Goal: Complete application form: Complete application form

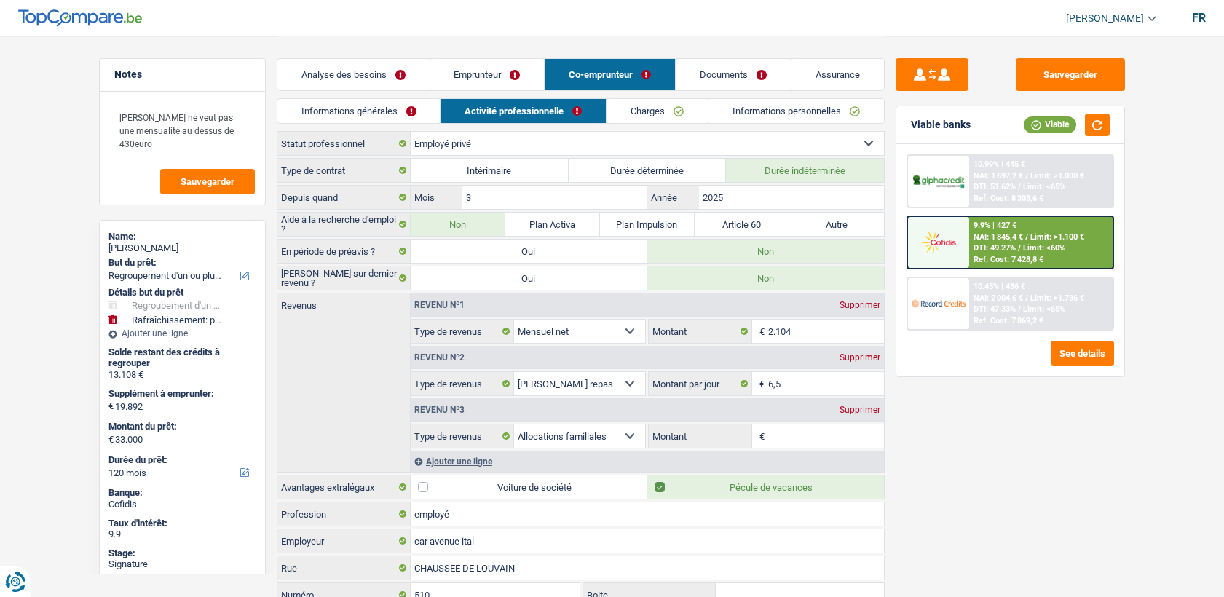
select select "refinancing"
select select "houseOrGarden"
select select "120"
select select "ownerWithMortgage"
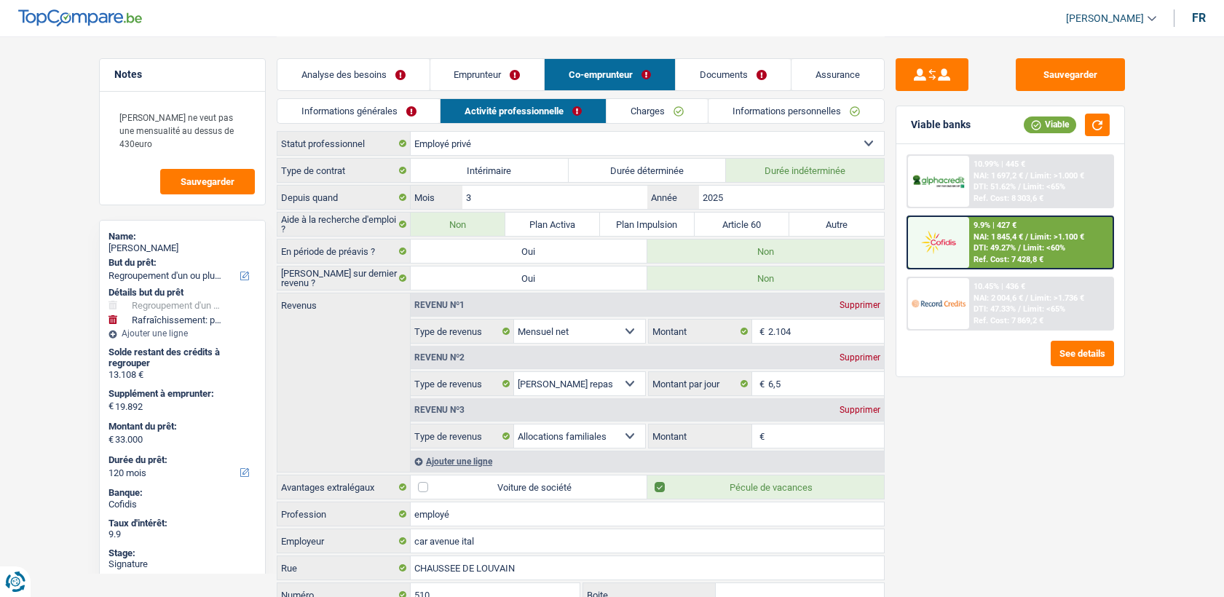
select select "BE"
select select "mortgage"
select select "360"
select select "renovationLoan"
select select "120"
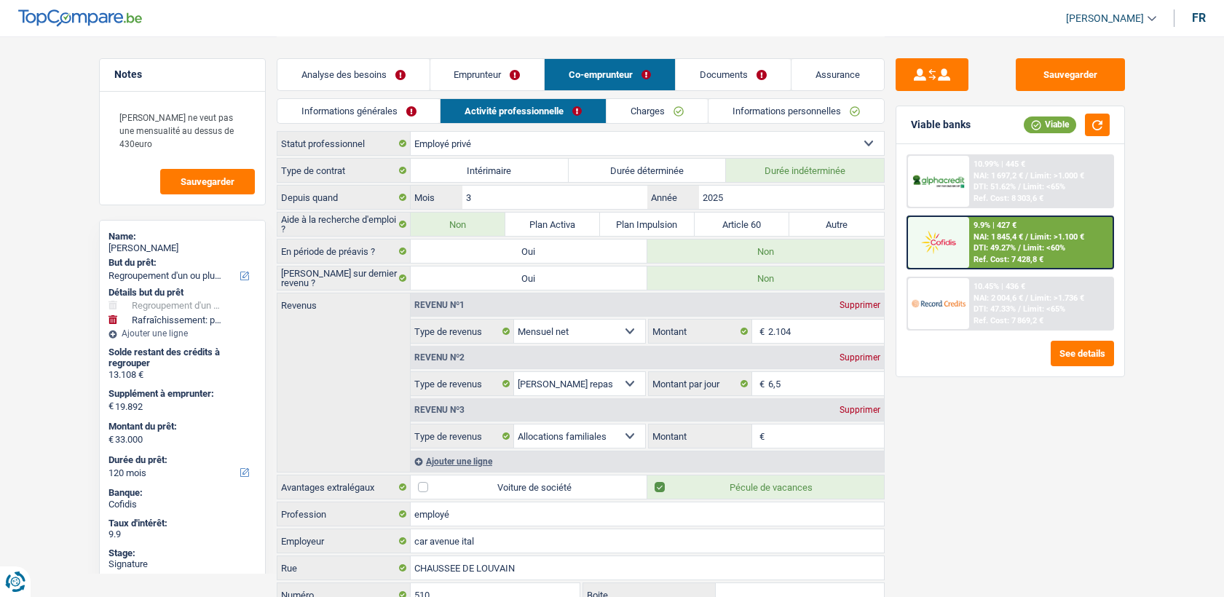
select select "renovationLoan"
select select "60"
select select "privateEmployee"
select select "netSalary"
select select "mealVouchers"
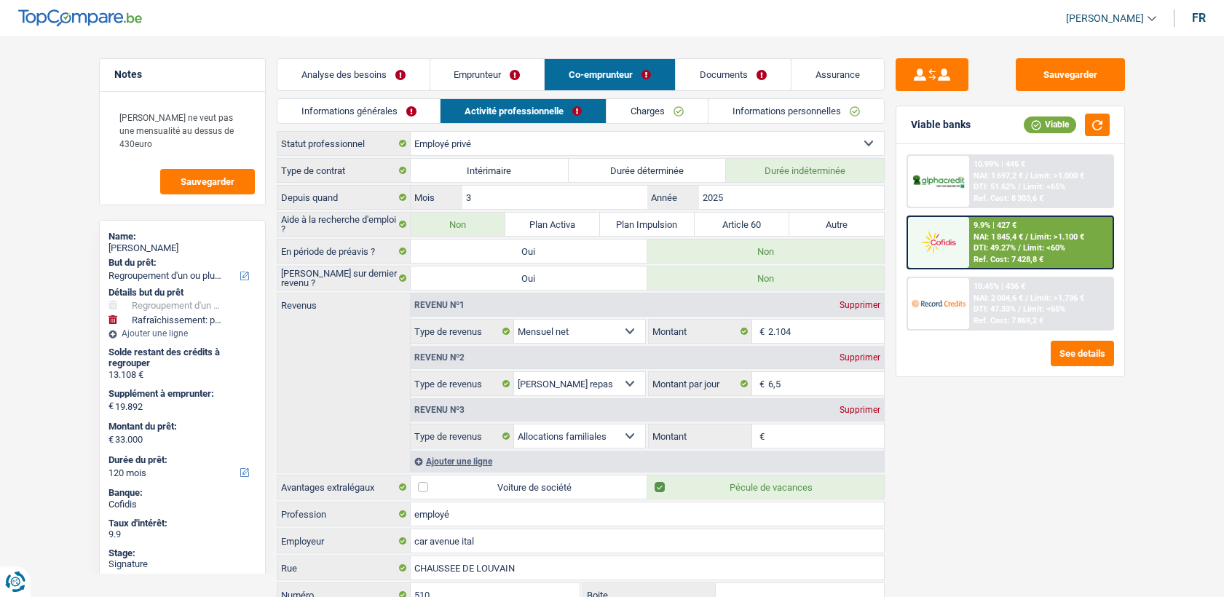
select select "familyAllowances"
select select "BE"
click at [468, 79] on link "Emprunteur" at bounding box center [487, 74] width 114 height 31
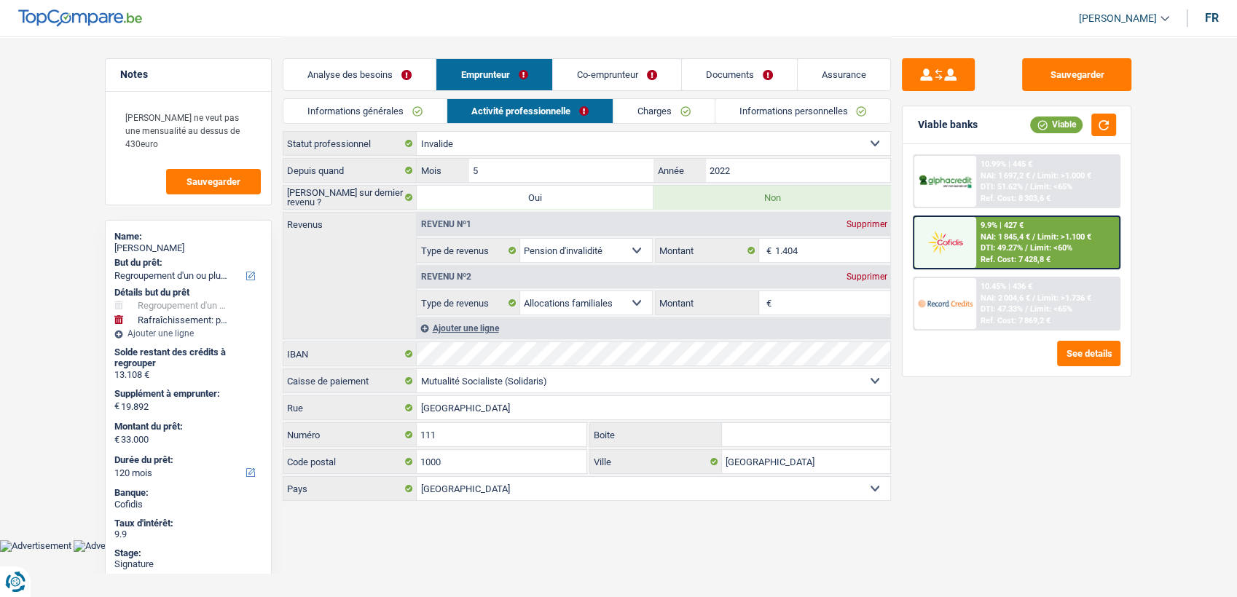
click at [623, 111] on link "Charges" at bounding box center [663, 111] width 101 height 24
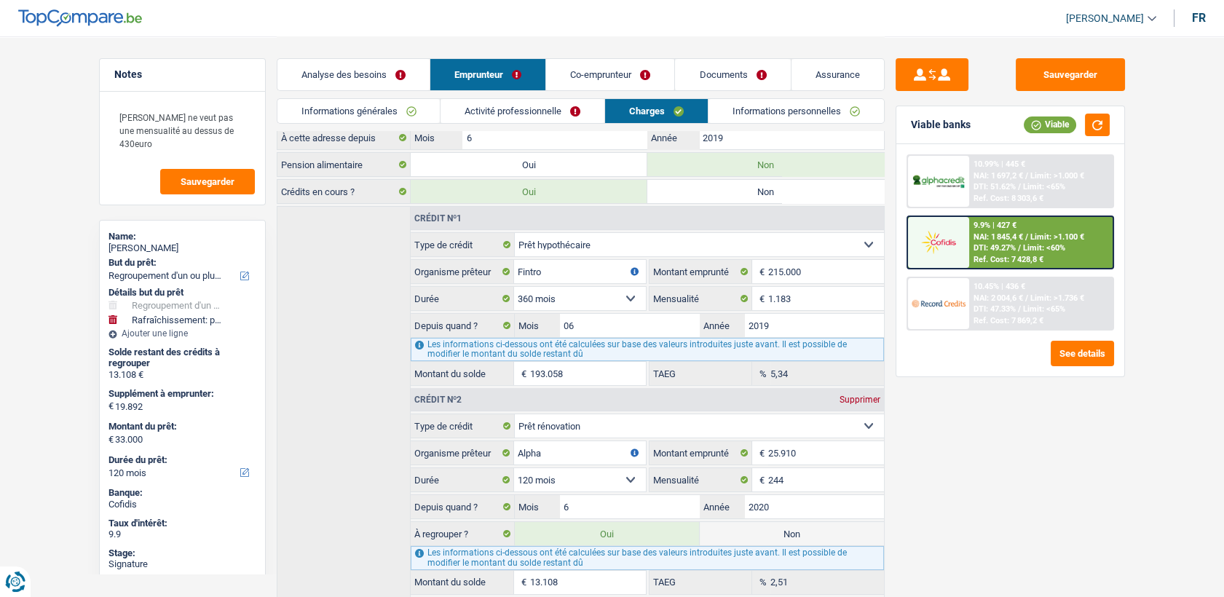
scroll to position [12, 0]
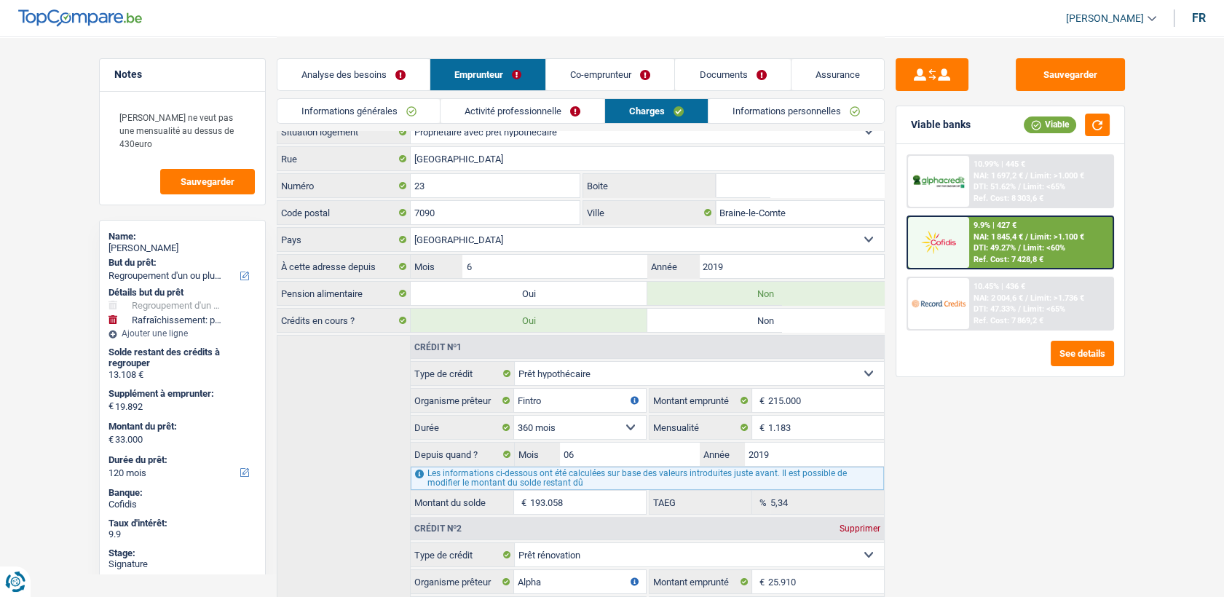
click at [612, 62] on link "Co-emprunteur" at bounding box center [610, 74] width 128 height 31
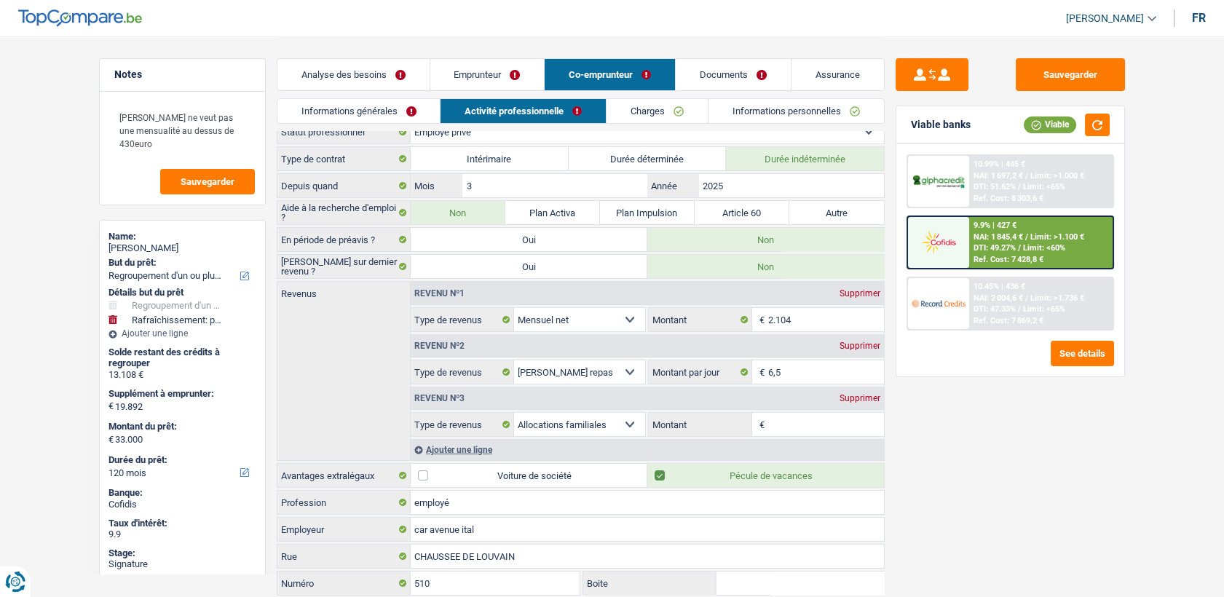
click at [632, 108] on link "Charges" at bounding box center [657, 111] width 101 height 24
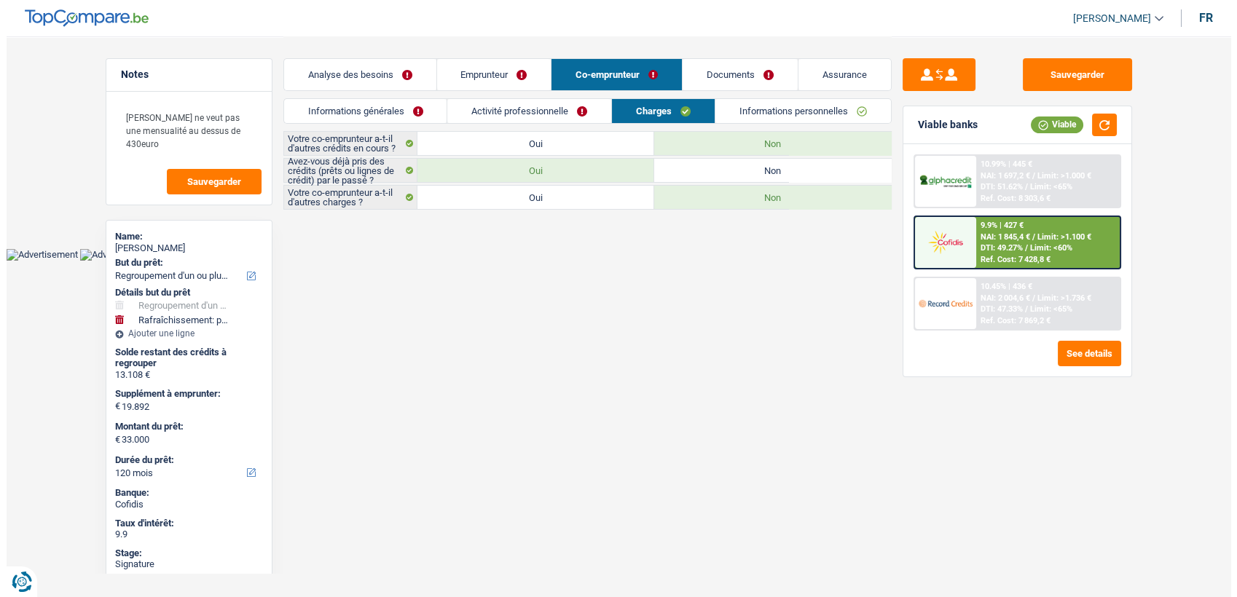
scroll to position [0, 0]
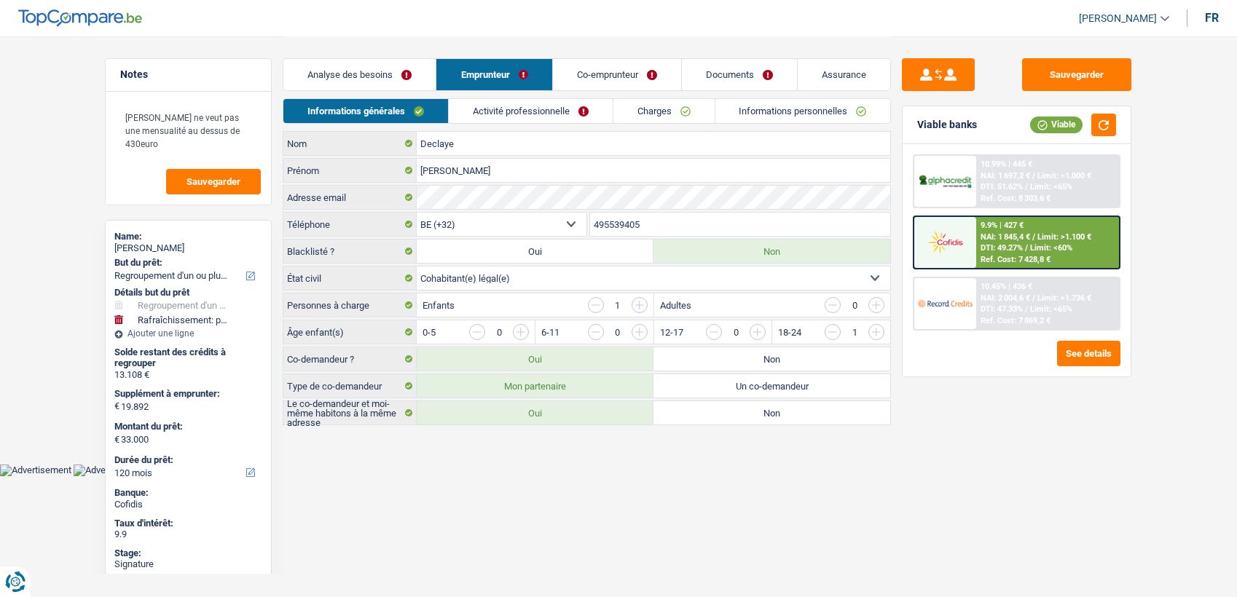
select select "refinancing"
select select "houseOrGarden"
select select "120"
select select "invalid"
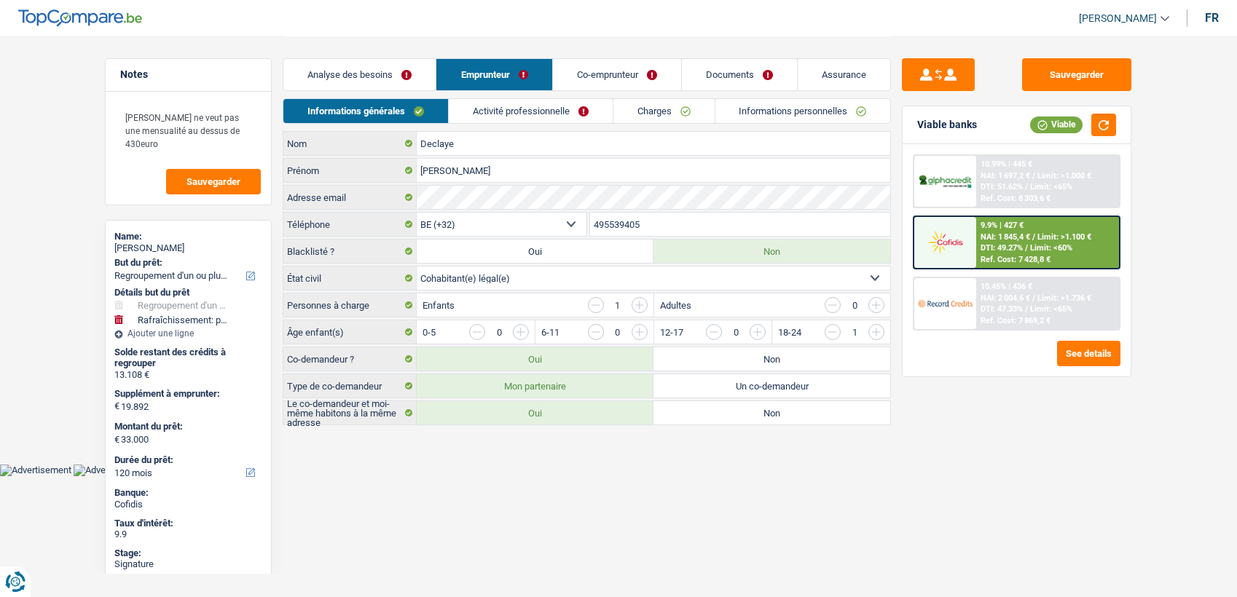
select select "disabilityPension"
select select "familyAllowances"
select select "solidaris"
select select "BE"
select select "ownerWithMortgage"
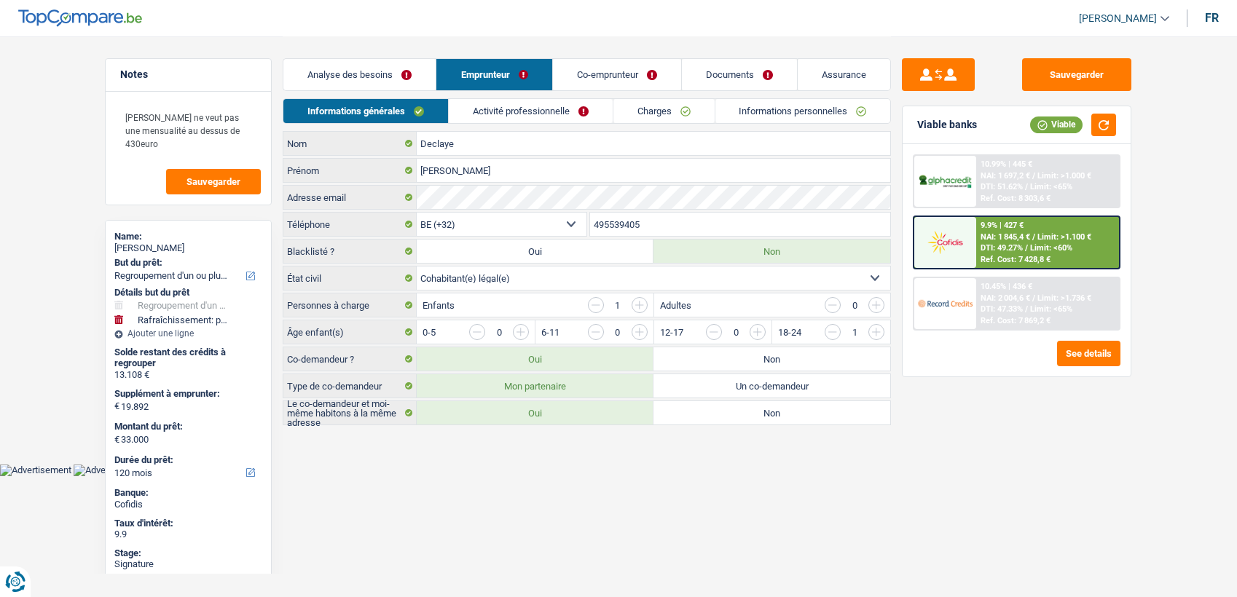
select select "BE"
select select "mortgage"
select select "360"
select select "renovationLoan"
select select "120"
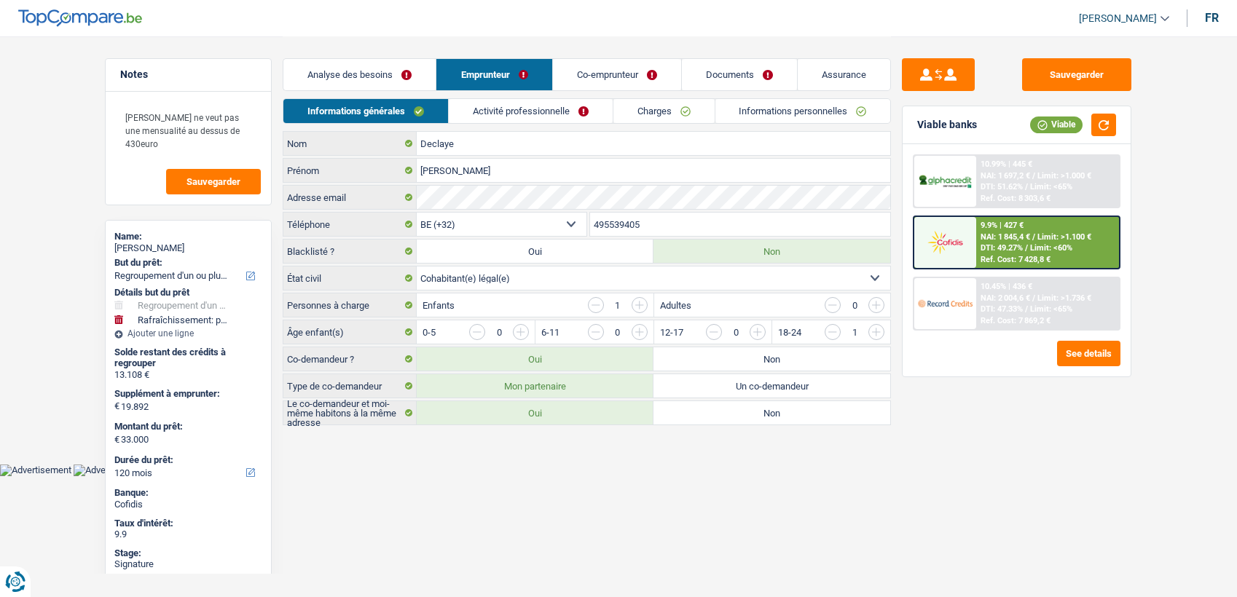
select select "renovationLoan"
select select "60"
click at [575, 102] on link "Activité professionnelle" at bounding box center [531, 111] width 164 height 24
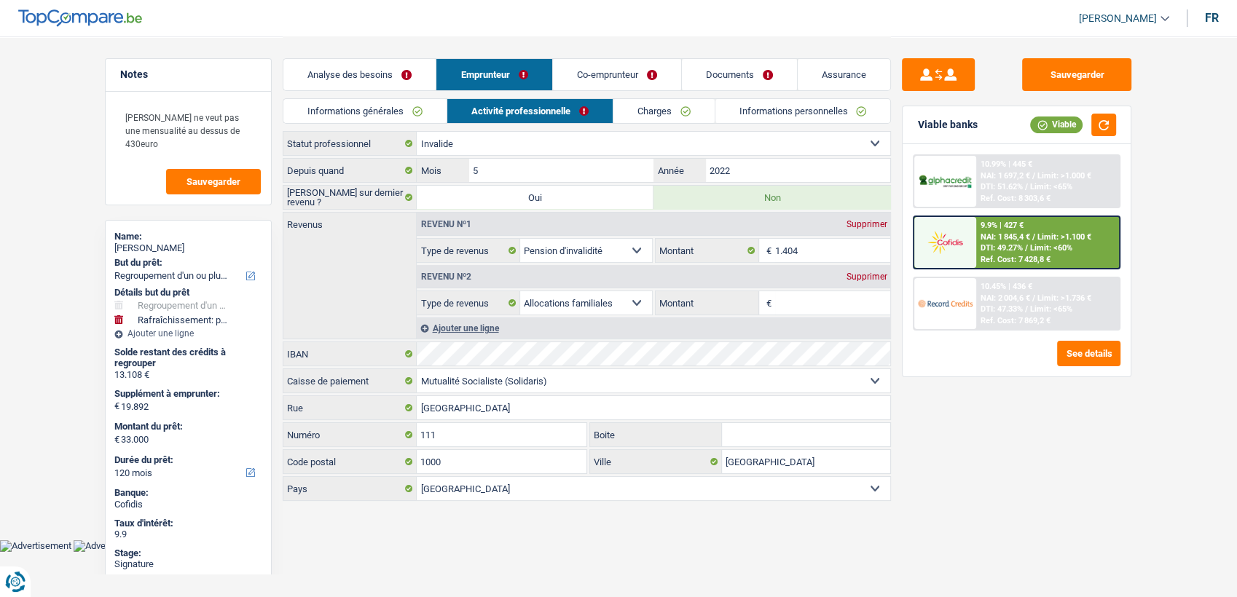
click at [613, 103] on link "Charges" at bounding box center [663, 111] width 101 height 24
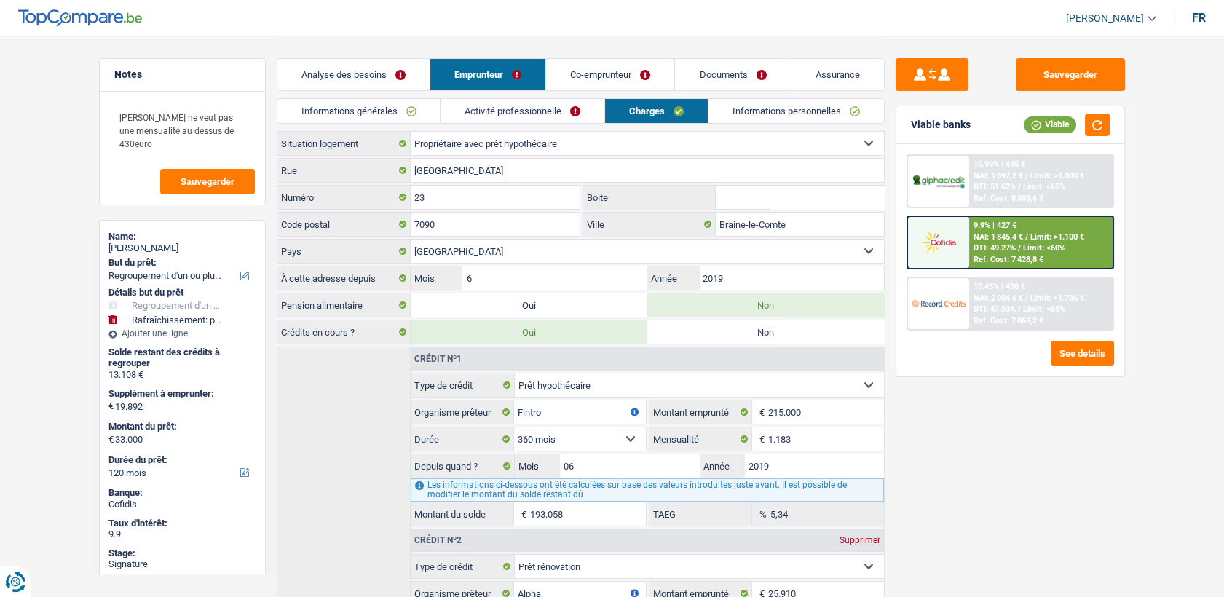
click at [510, 109] on link "Activité professionnelle" at bounding box center [523, 111] width 164 height 24
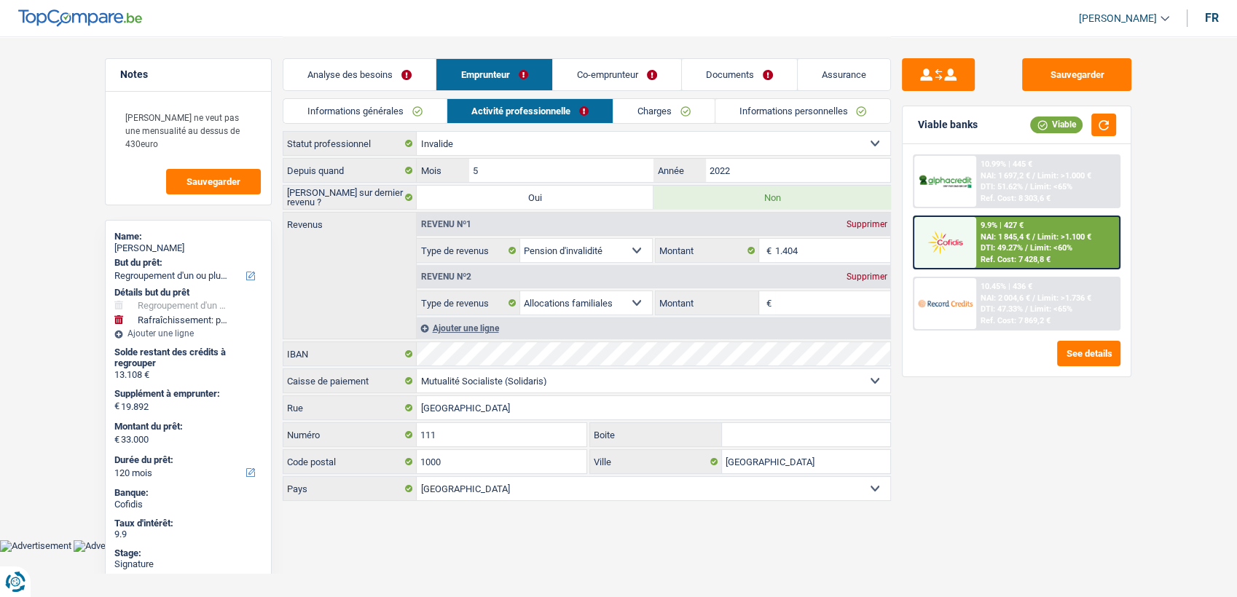
click at [589, 82] on link "Co-emprunteur" at bounding box center [617, 74] width 128 height 31
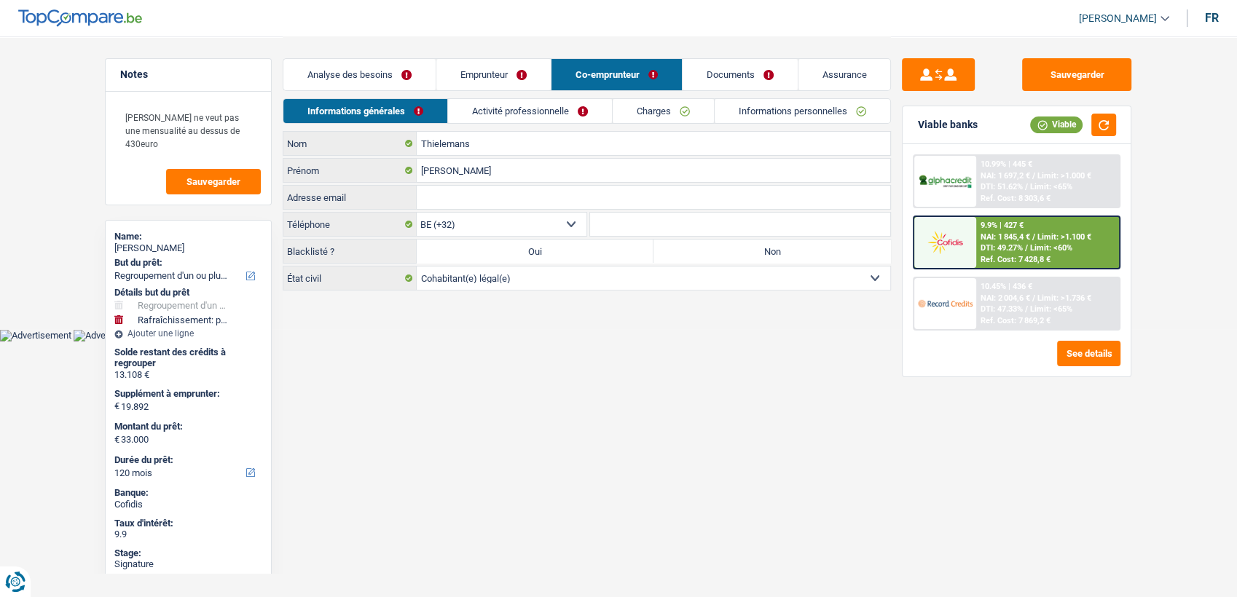
click at [560, 103] on link "Activité professionnelle" at bounding box center [530, 111] width 164 height 24
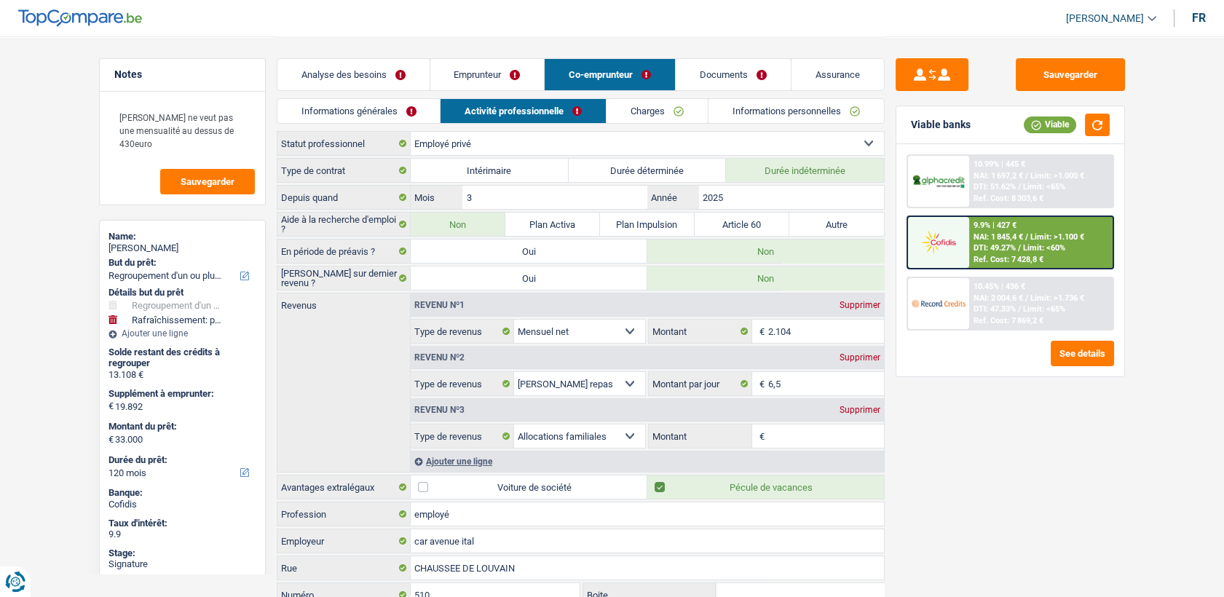
click at [618, 89] on link "Co-emprunteur" at bounding box center [610, 74] width 130 height 31
click at [629, 110] on link "Charges" at bounding box center [657, 111] width 101 height 24
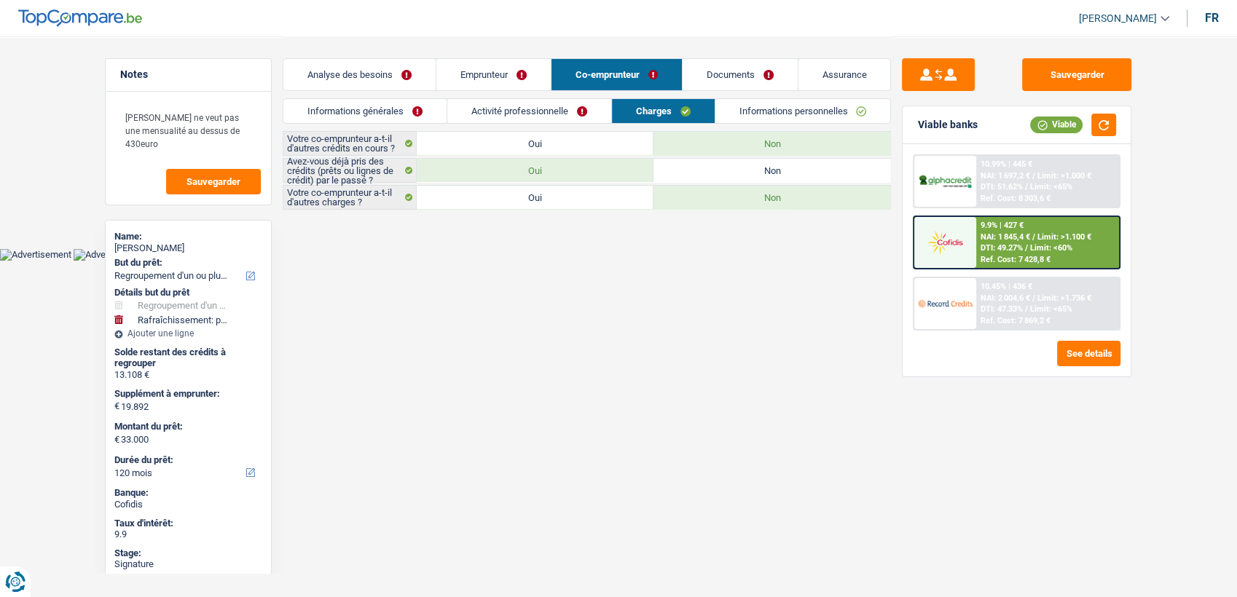
click at [512, 72] on link "Emprunteur" at bounding box center [493, 74] width 114 height 31
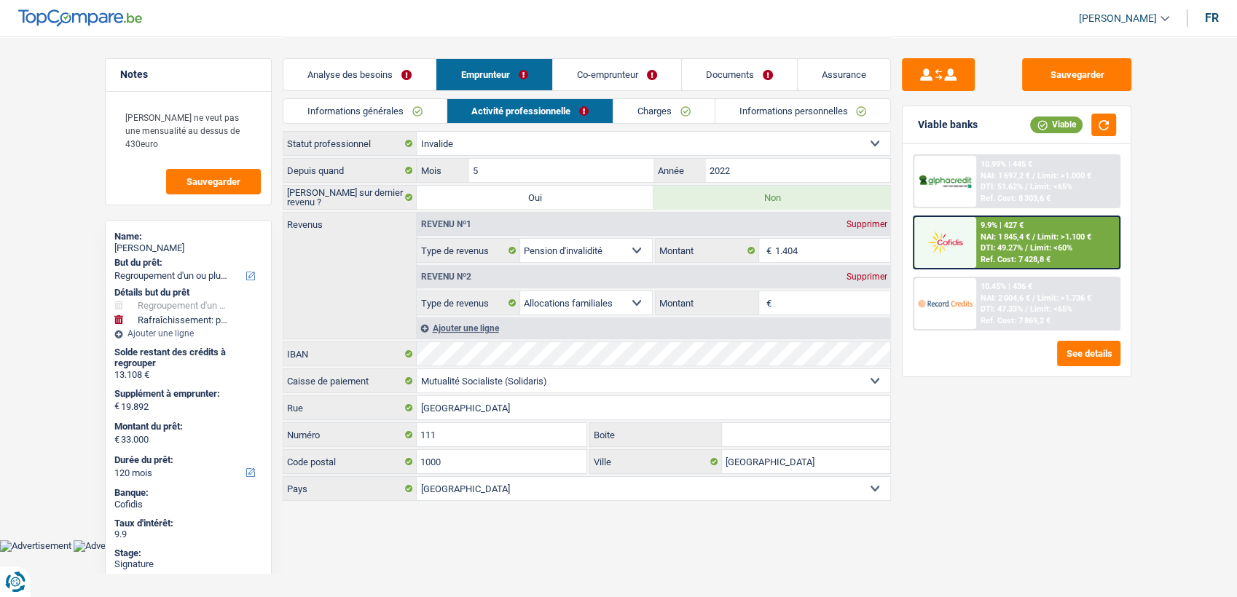
click at [640, 117] on link "Charges" at bounding box center [663, 111] width 101 height 24
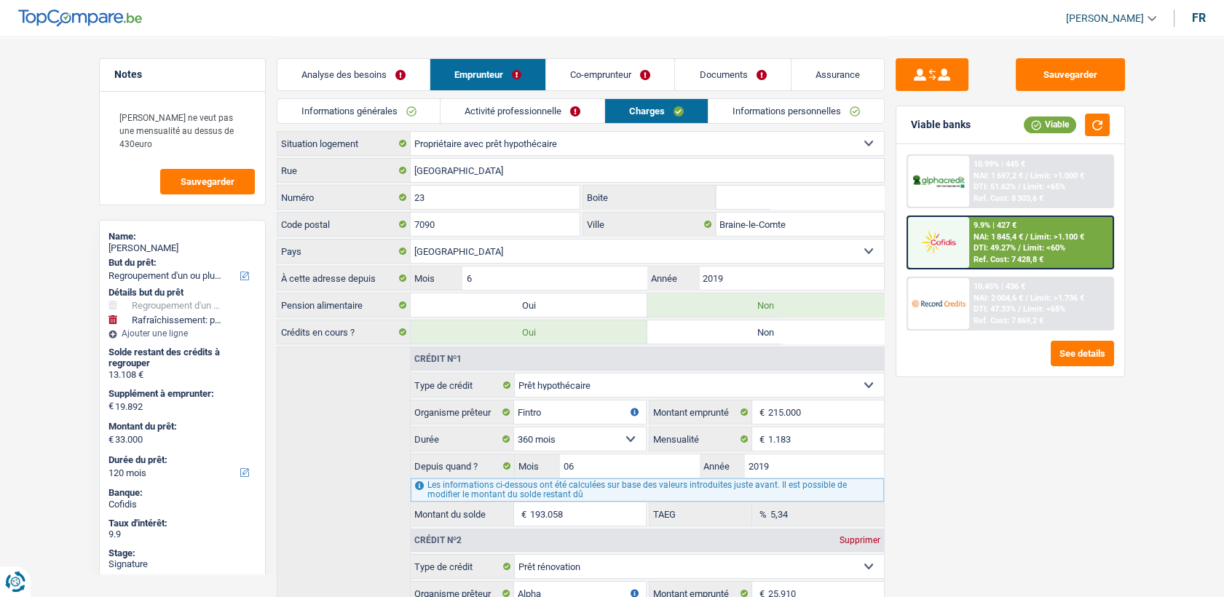
click at [629, 74] on link "Co-emprunteur" at bounding box center [610, 74] width 128 height 31
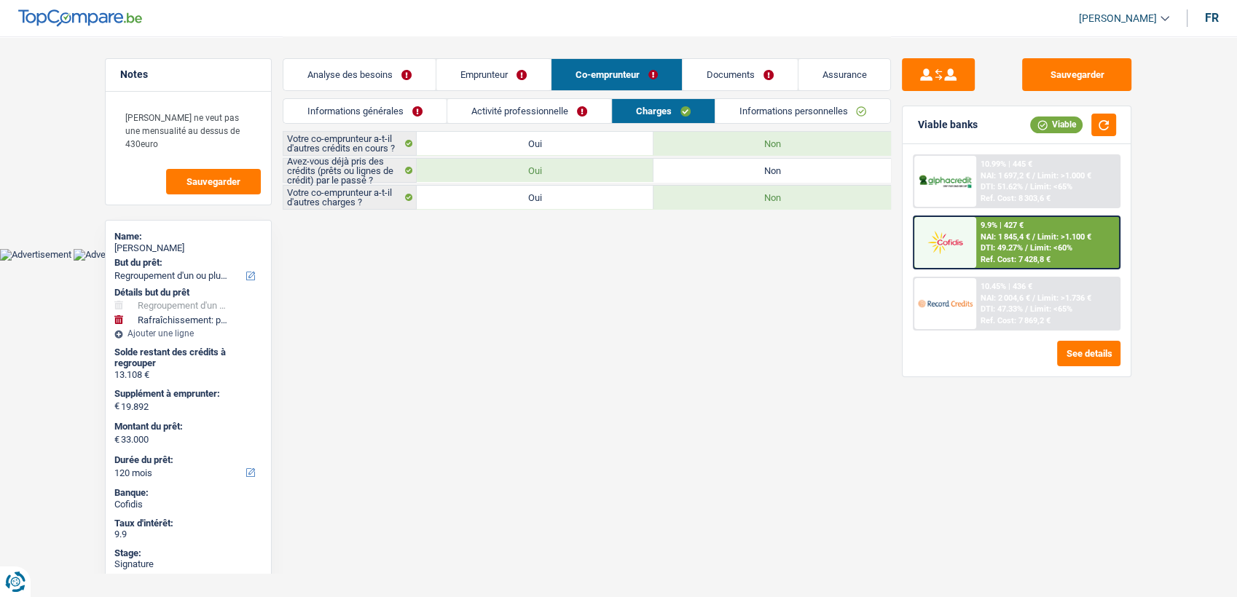
click at [579, 108] on link "Activité professionnelle" at bounding box center [529, 111] width 164 height 24
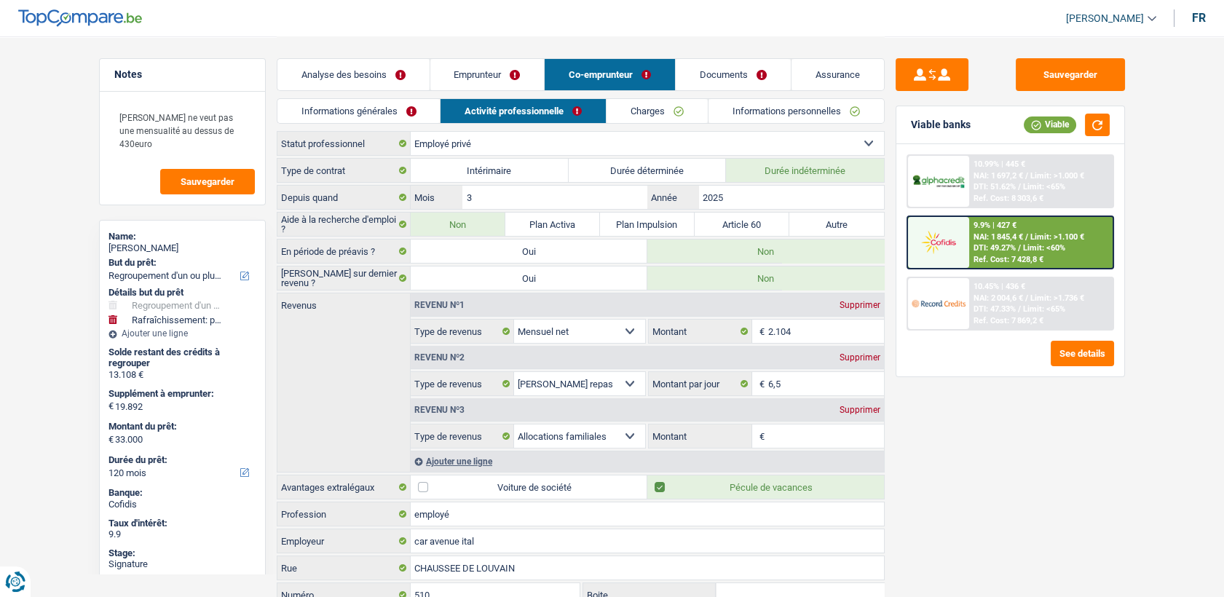
click at [508, 66] on link "Emprunteur" at bounding box center [487, 74] width 114 height 31
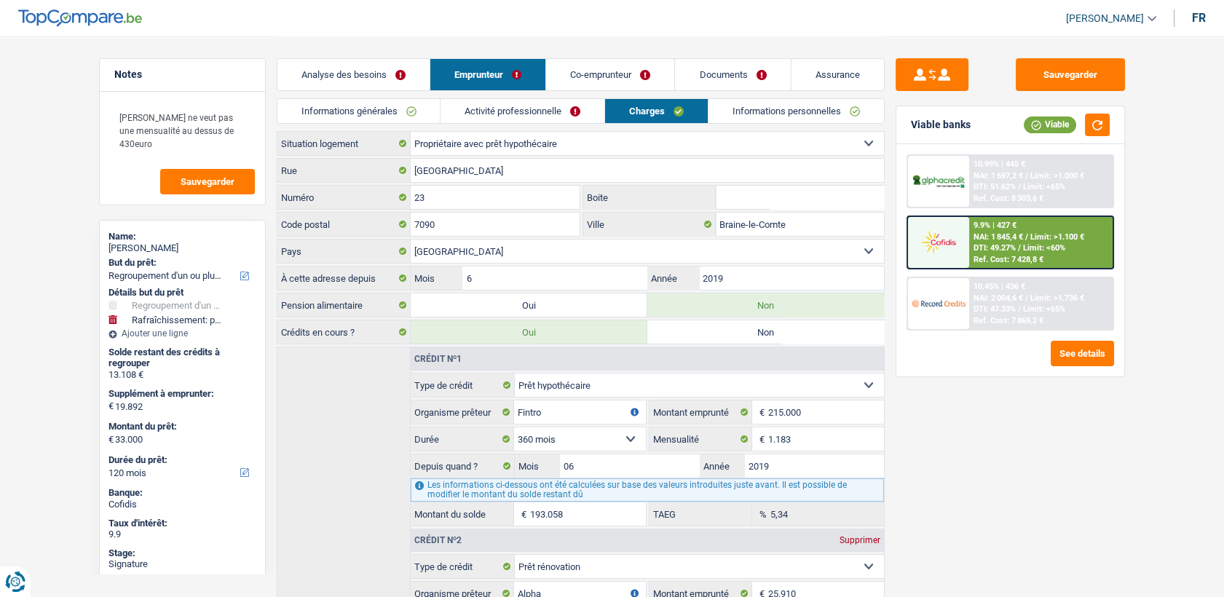
click at [499, 107] on link "Activité professionnelle" at bounding box center [523, 111] width 164 height 24
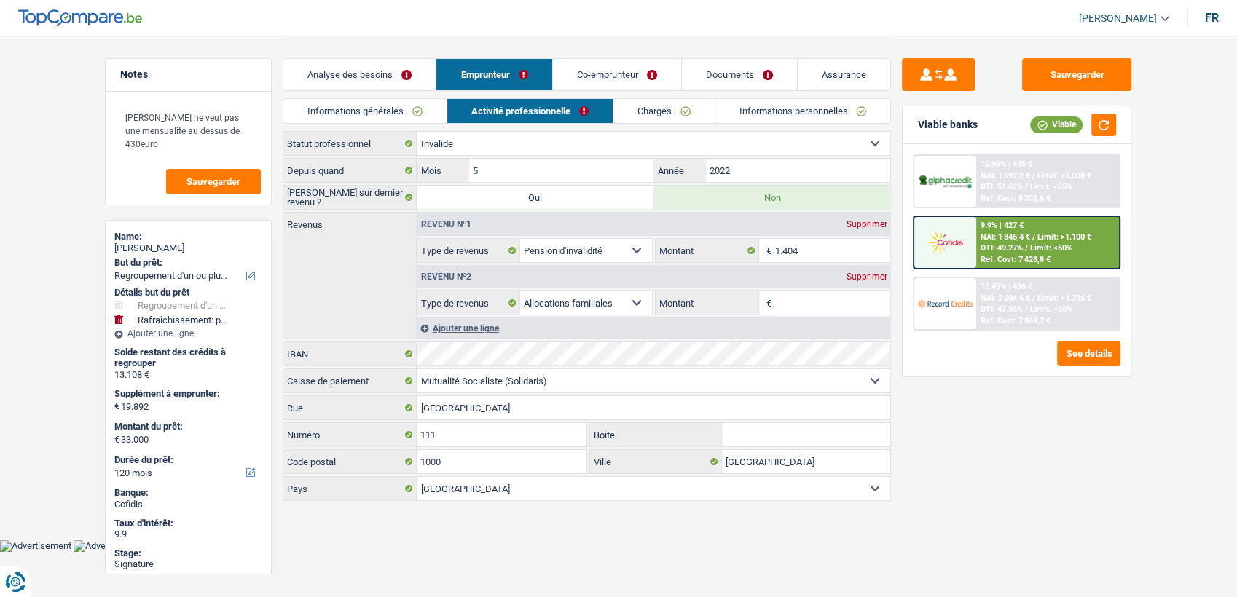
click at [573, 73] on link "Co-emprunteur" at bounding box center [617, 74] width 128 height 31
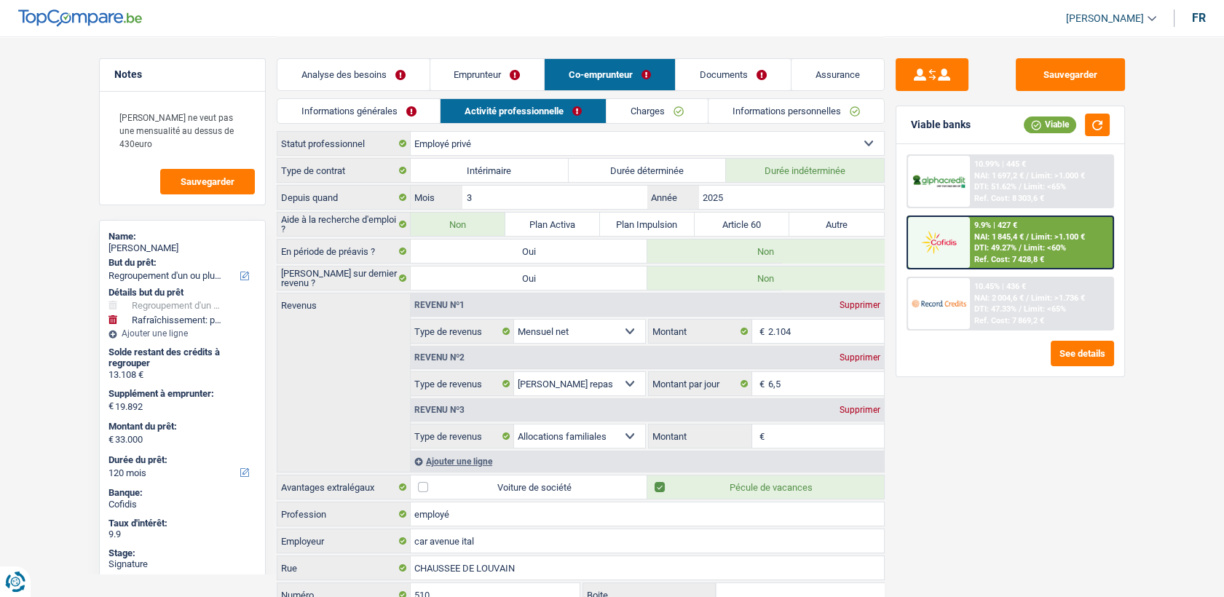
click at [496, 99] on link "Activité professionnelle" at bounding box center [523, 111] width 165 height 24
click at [485, 79] on link "Emprunteur" at bounding box center [487, 74] width 114 height 31
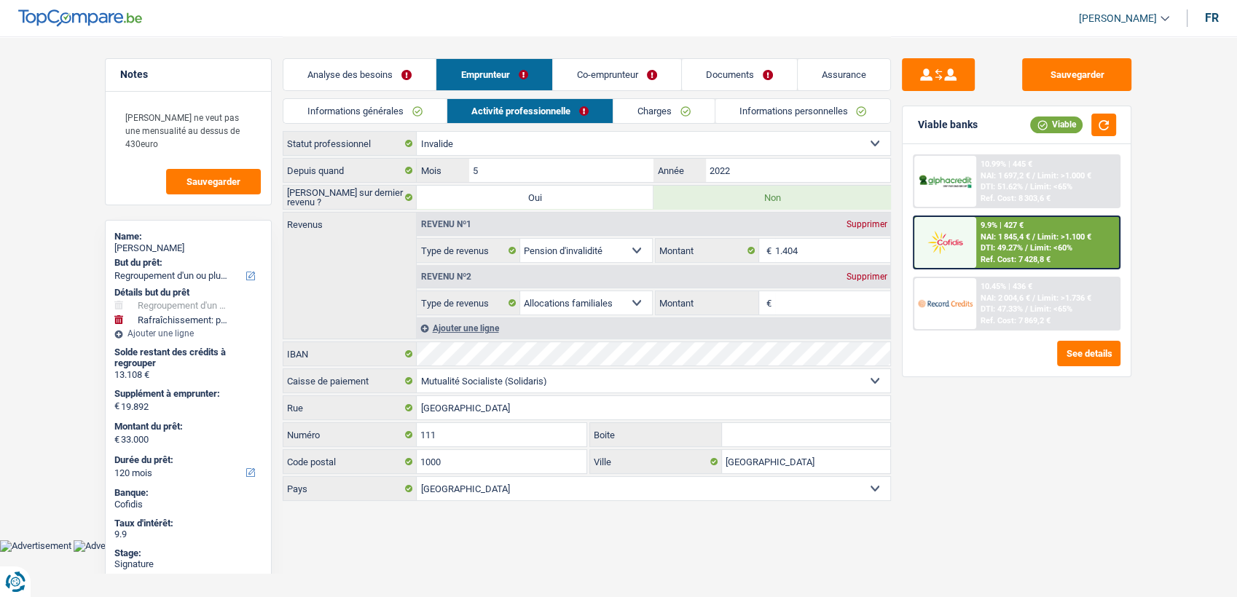
click at [414, 108] on link "Informations générales" at bounding box center [364, 111] width 163 height 24
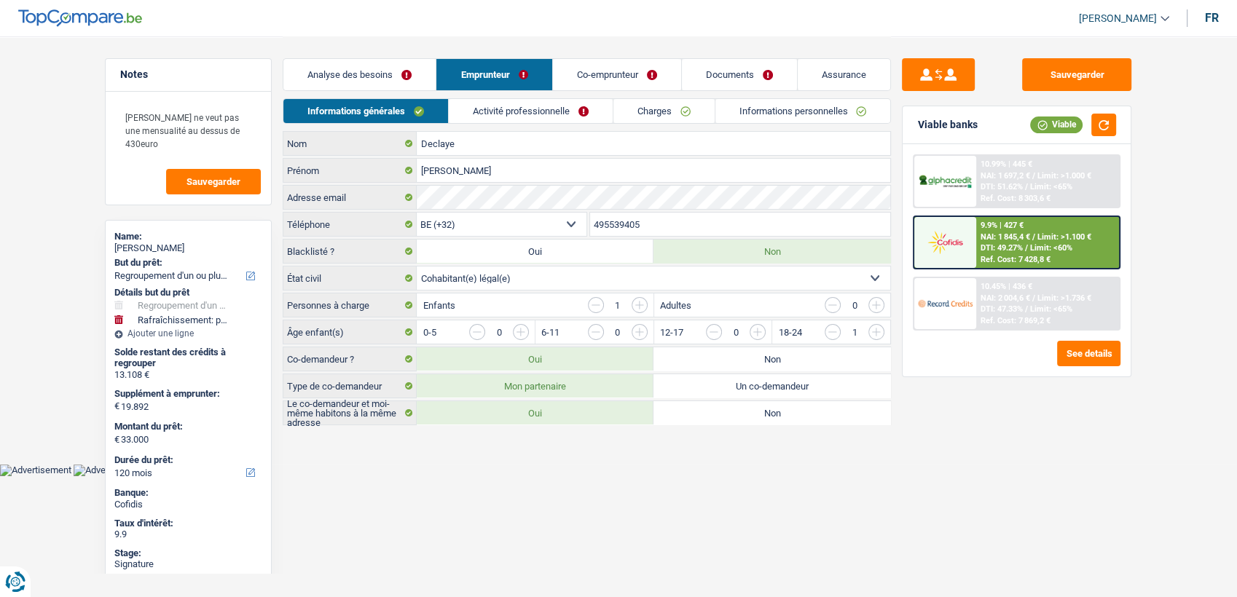
click at [500, 111] on link "Activité professionnelle" at bounding box center [531, 111] width 164 height 24
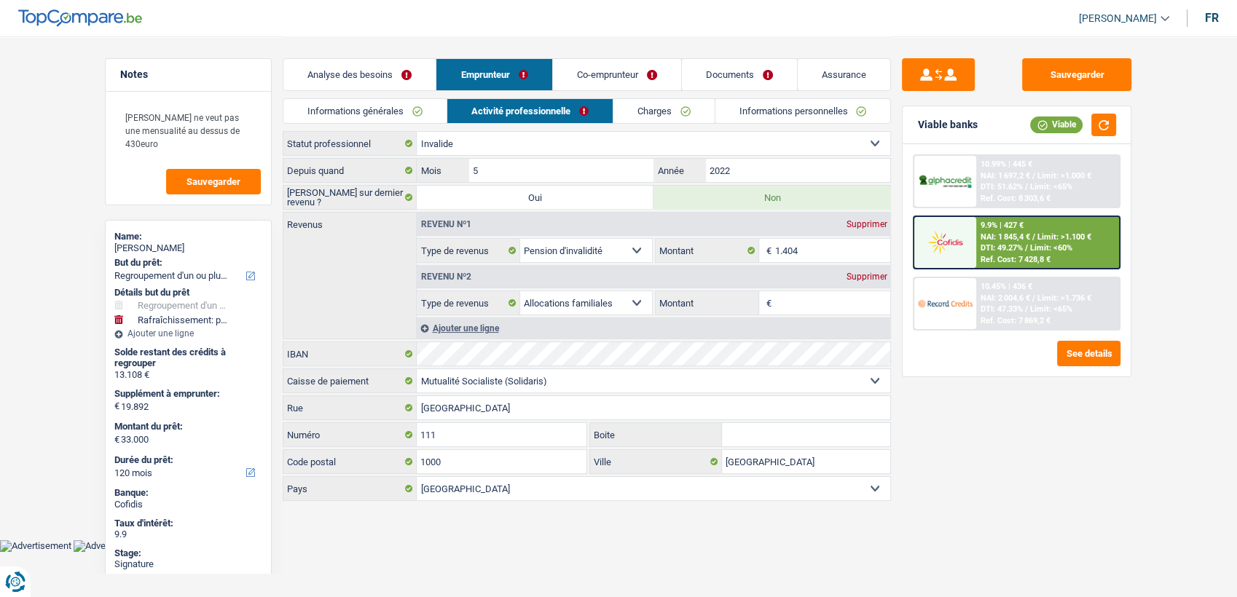
click at [358, 115] on link "Informations générales" at bounding box center [364, 111] width 163 height 24
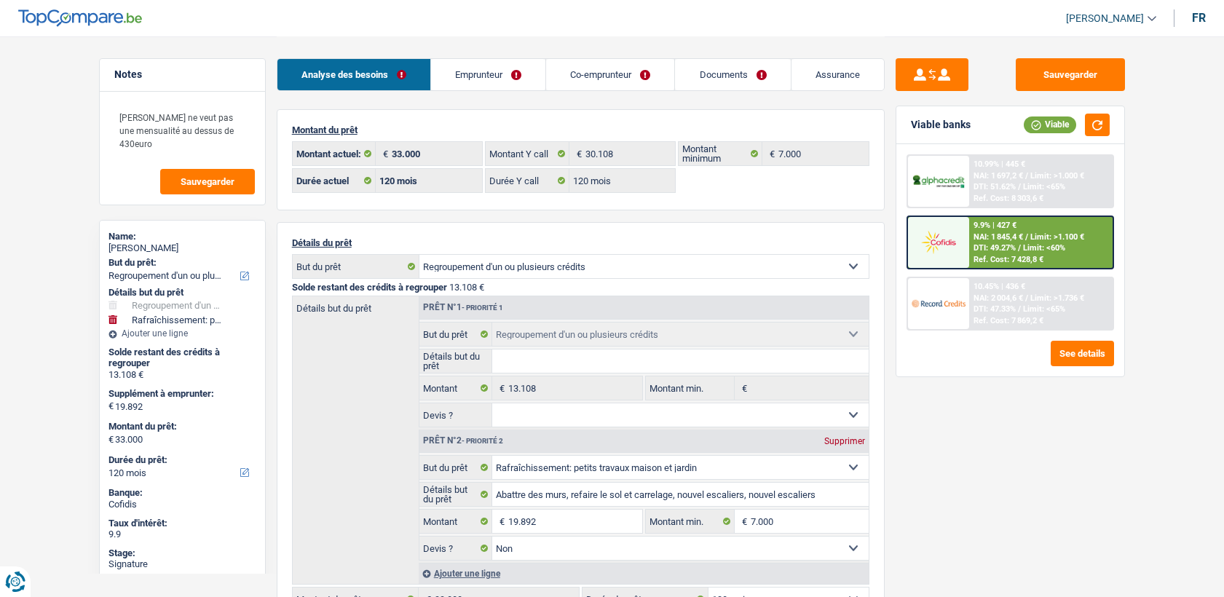
select select "refinancing"
select select "houseOrGarden"
select select "120"
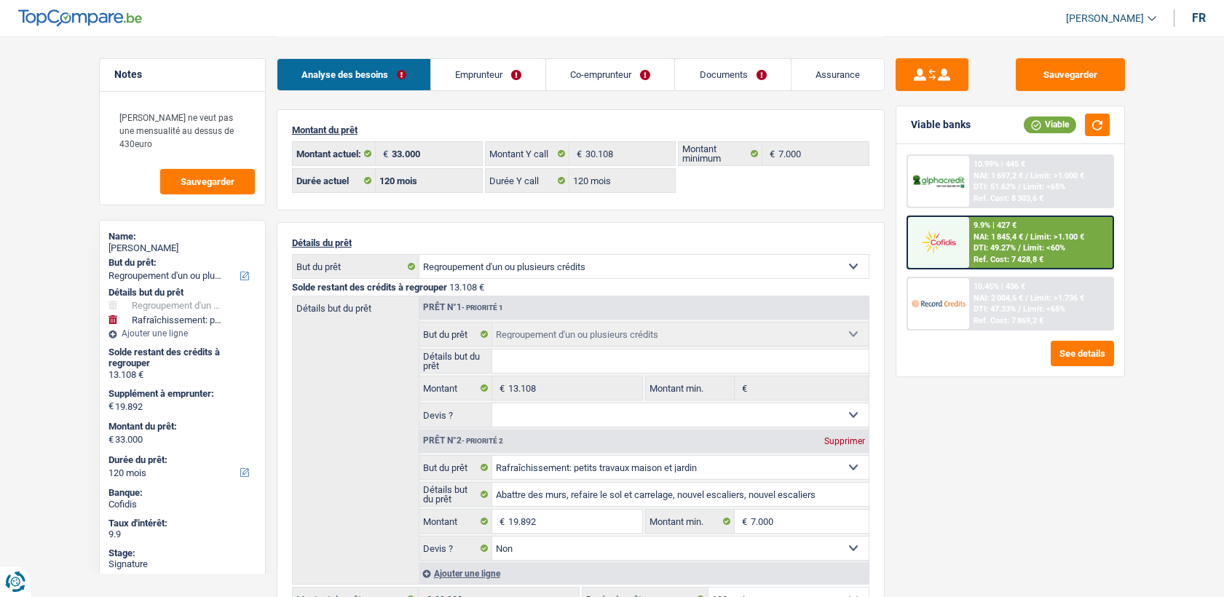
select select "120"
select select "refinancing"
select select "houseOrGarden"
select select "false"
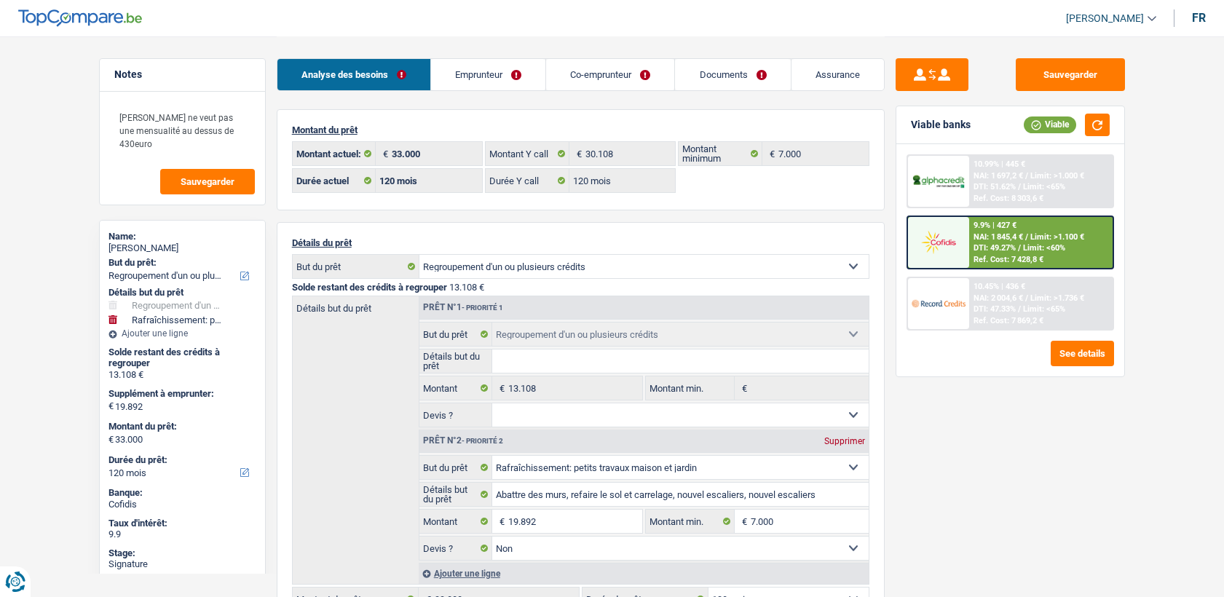
select select "120"
click at [465, 63] on link "Emprunteur" at bounding box center [488, 74] width 114 height 31
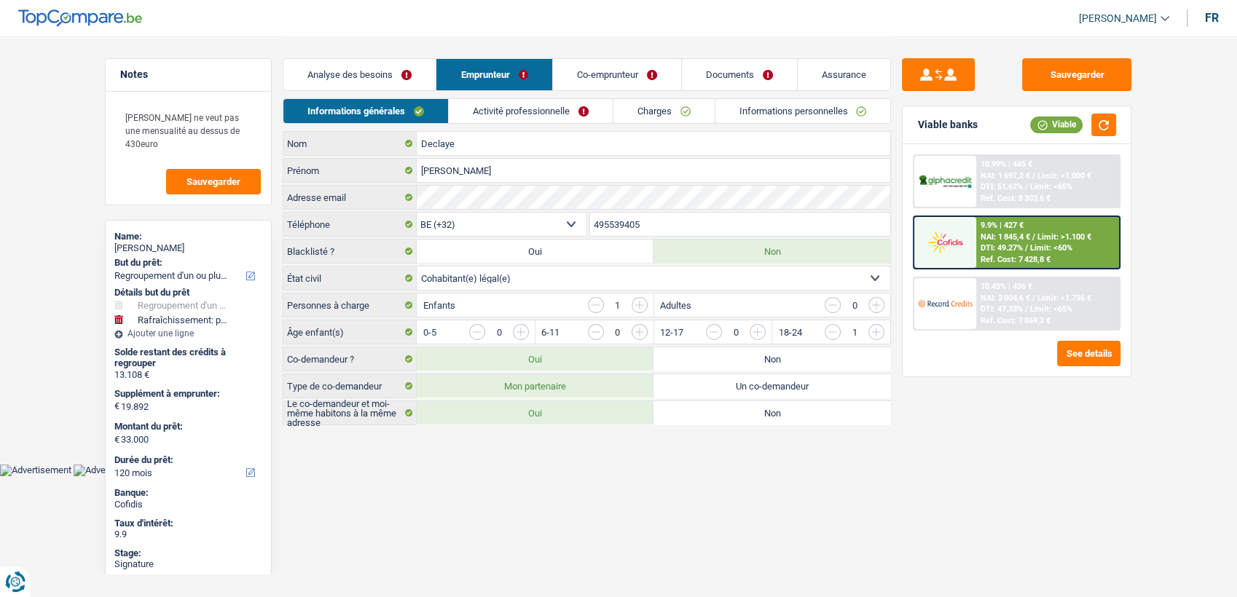
click at [513, 111] on link "Activité professionnelle" at bounding box center [531, 111] width 164 height 24
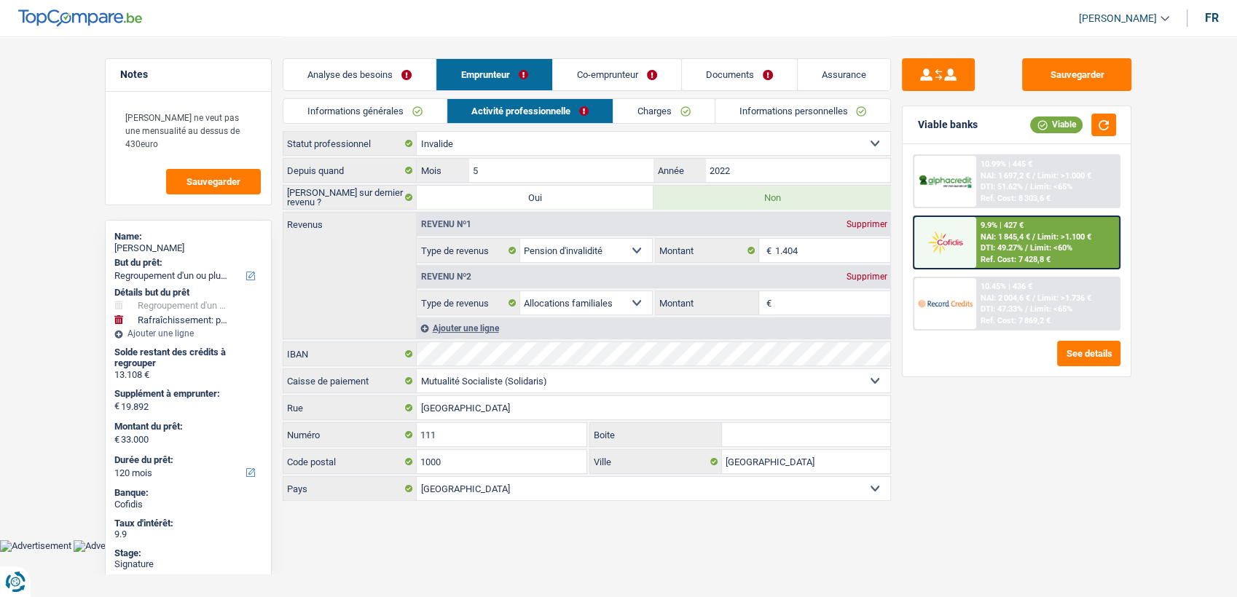
click at [619, 109] on link "Charges" at bounding box center [663, 111] width 101 height 24
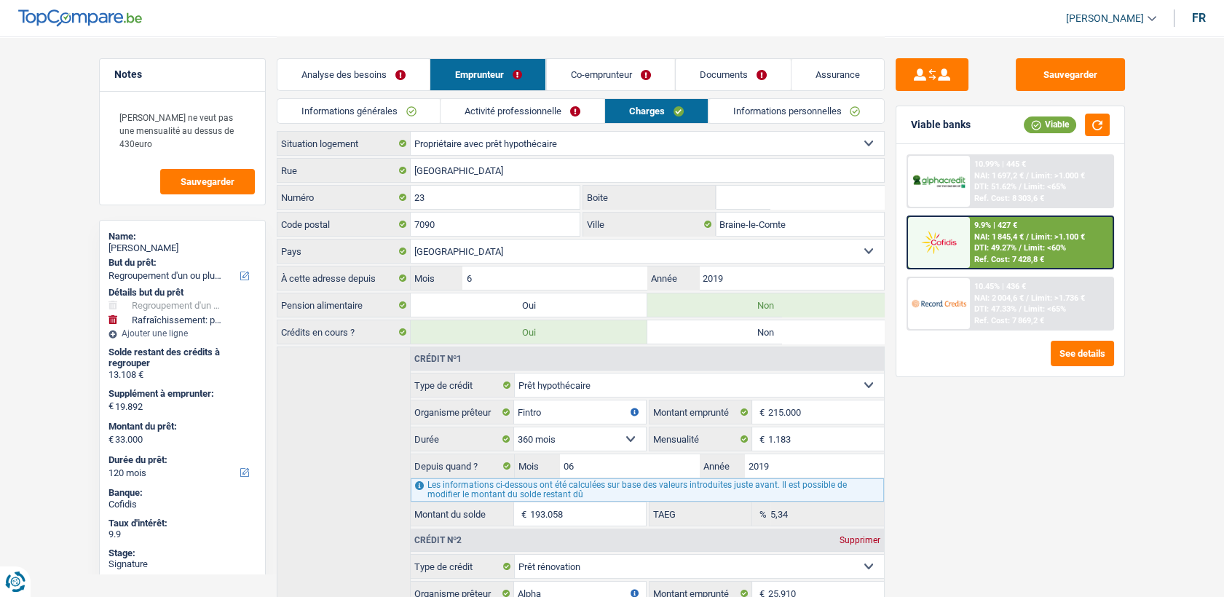
click at [612, 81] on link "Co-emprunteur" at bounding box center [610, 74] width 128 height 31
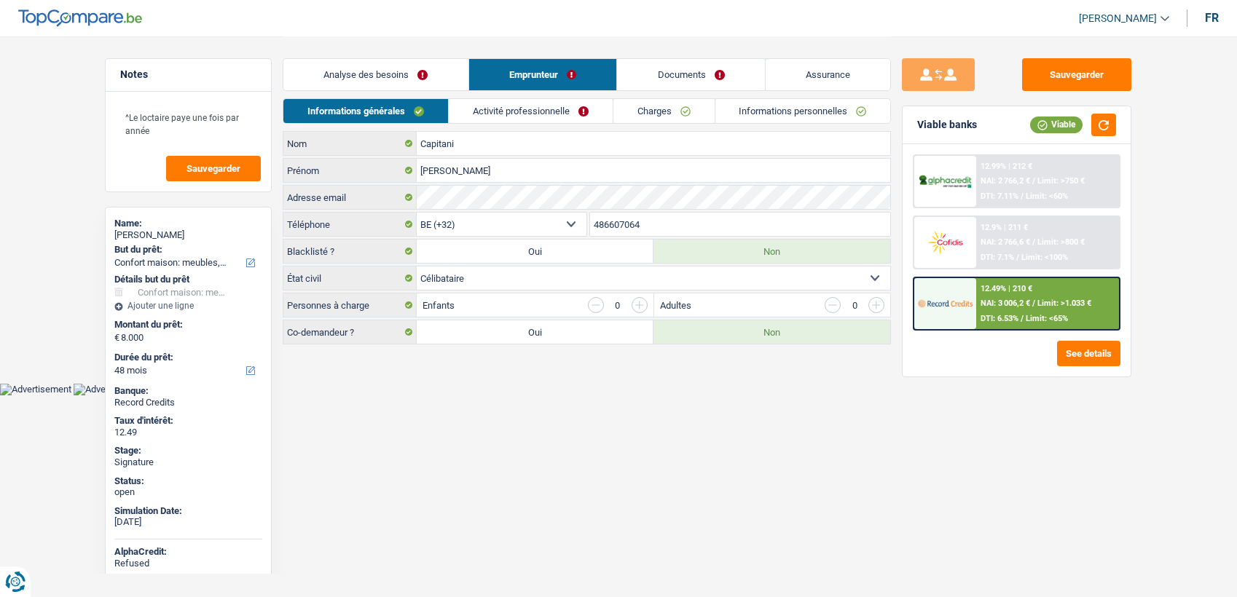
select select "household"
select select "48"
select select "32"
select select "single"
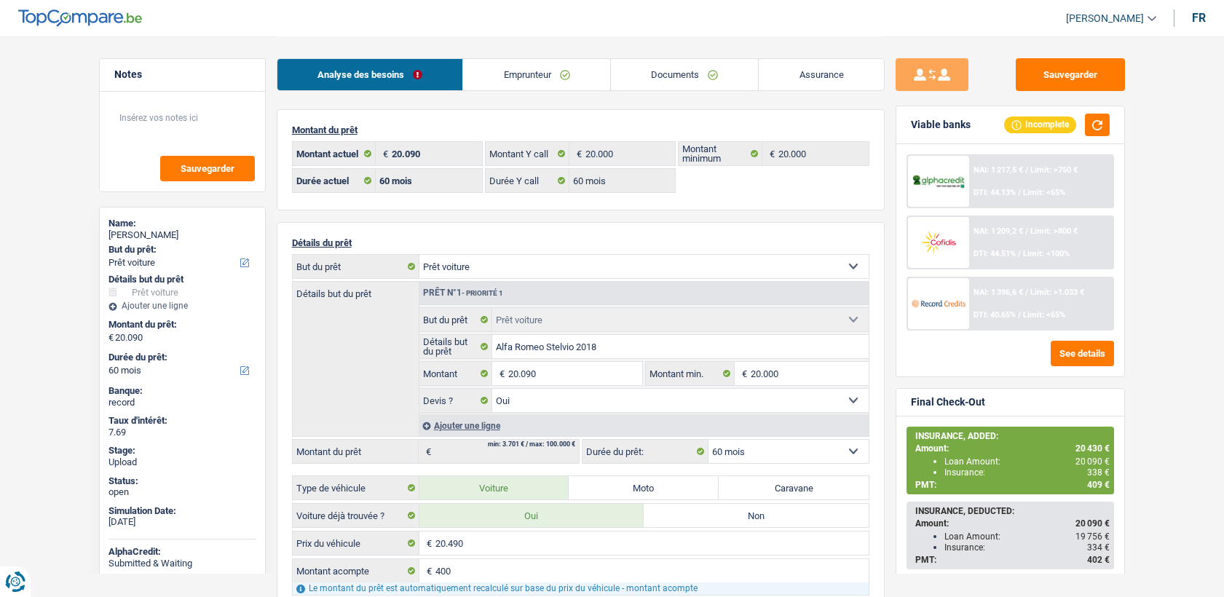
select select "car"
select select "60"
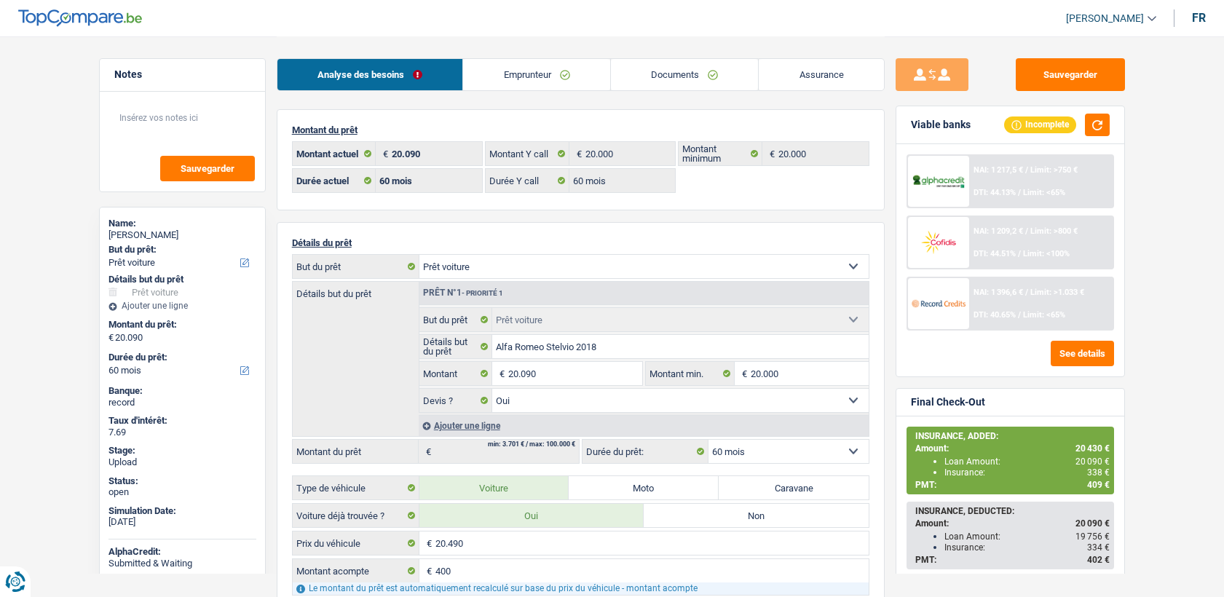
select select "car"
select select "yes"
select select "60"
click at [985, 242] on div "NAI: 1 209,2 € / Limit: >800 € DTI: 44.51% / Limit: <100%" at bounding box center [1040, 242] width 143 height 51
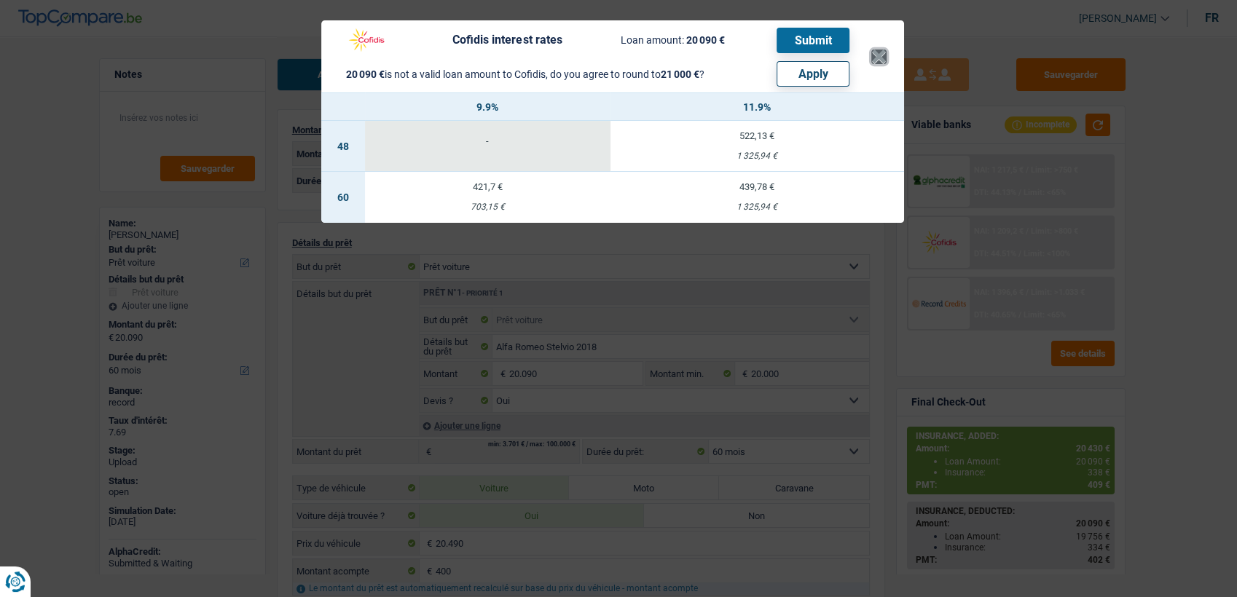
click at [885, 57] on button "×" at bounding box center [878, 57] width 15 height 15
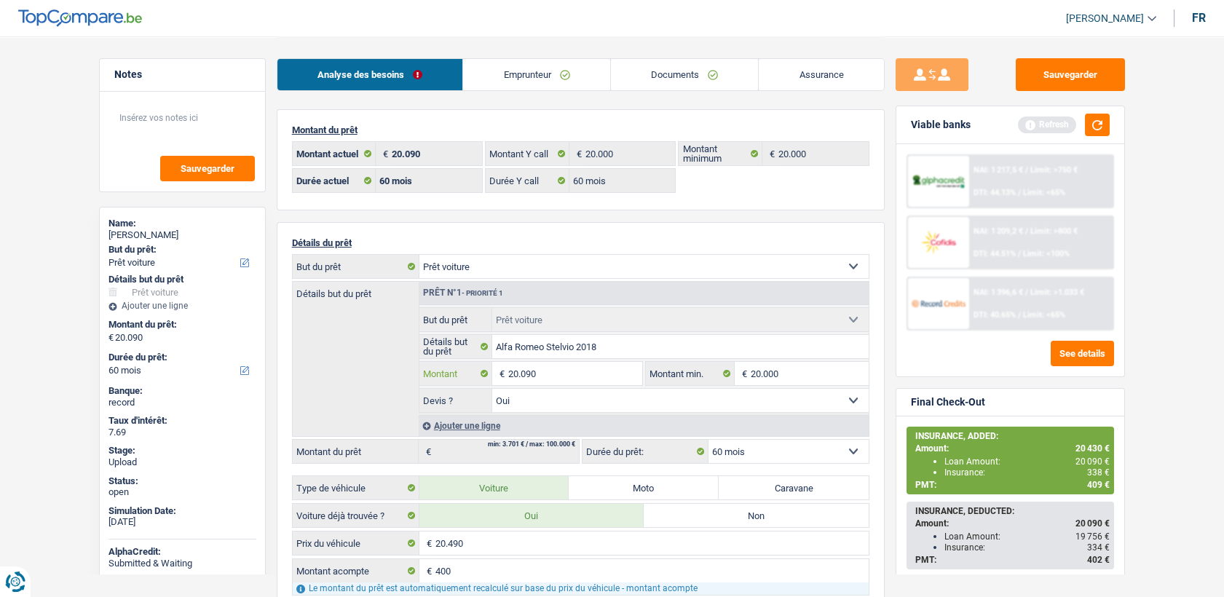
click at [537, 373] on input "20.090" at bounding box center [574, 373] width 133 height 23
type input "20.000"
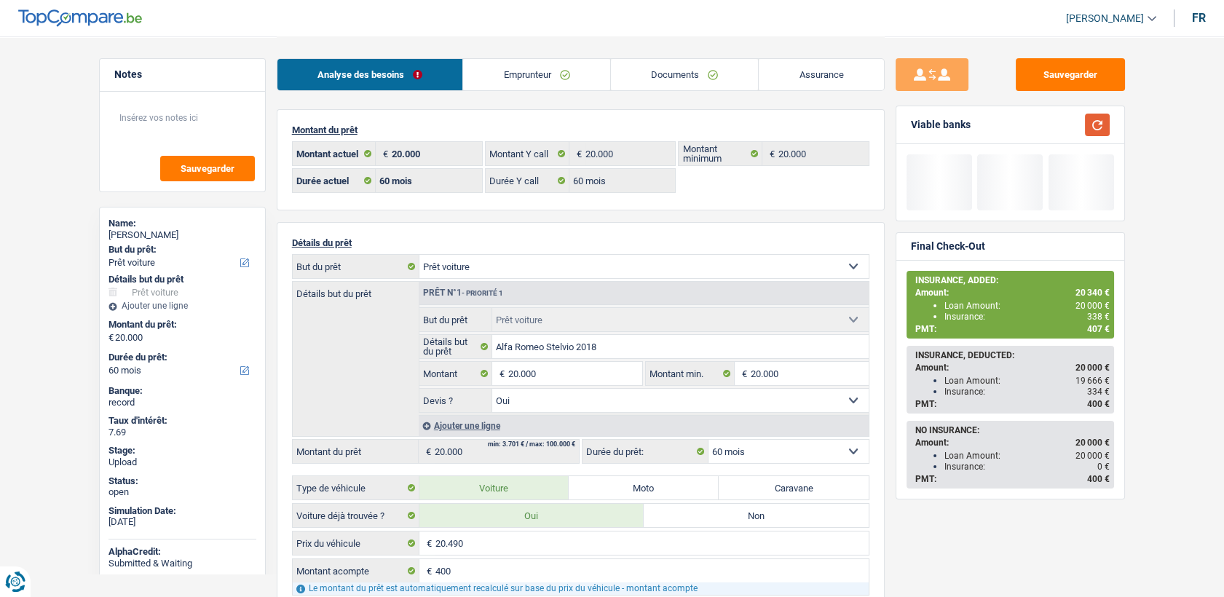
click at [1101, 125] on button "button" at bounding box center [1097, 125] width 25 height 23
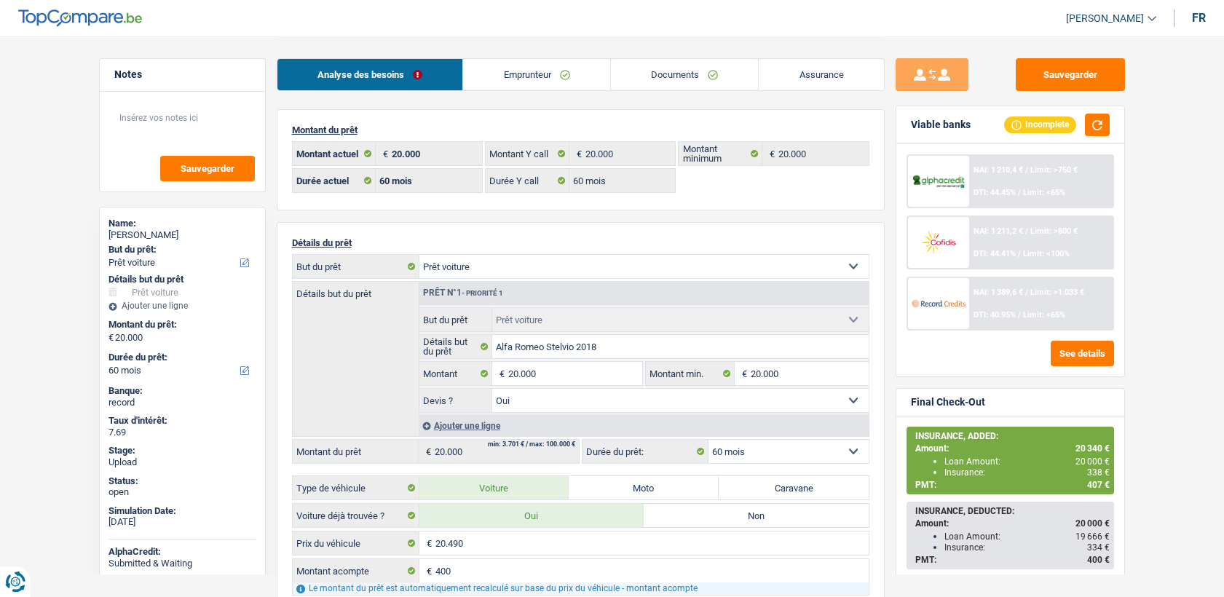
click at [1005, 251] on span "DTI: 44.41%" at bounding box center [995, 253] width 42 height 9
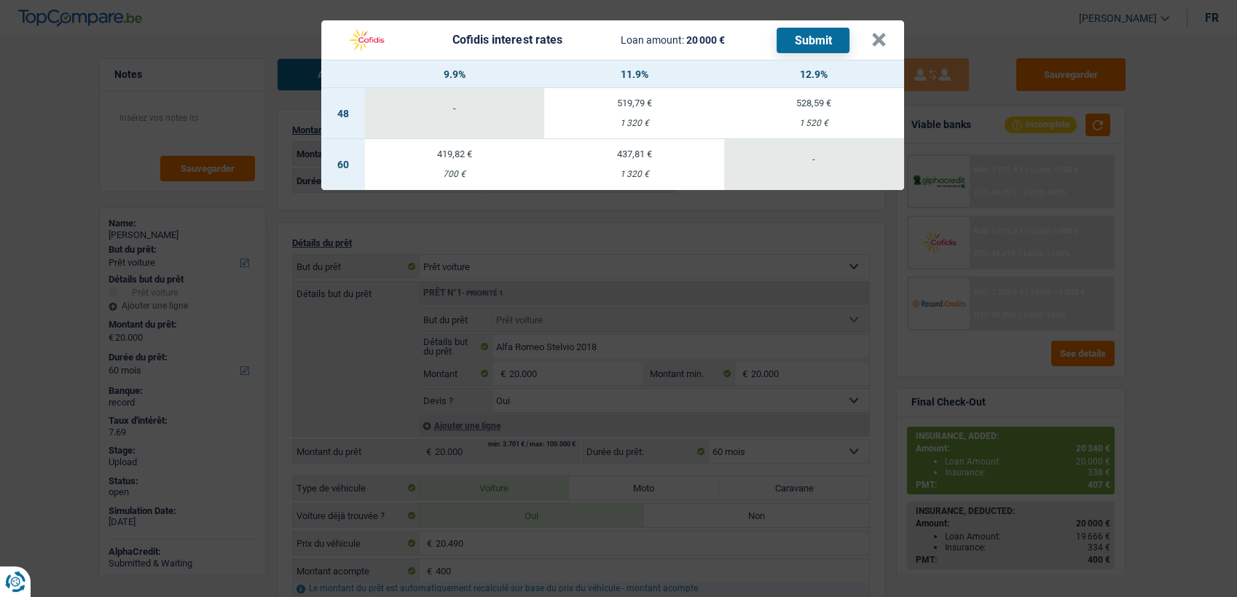
click at [805, 100] on div "528,59 €" at bounding box center [814, 102] width 180 height 9
select select "48"
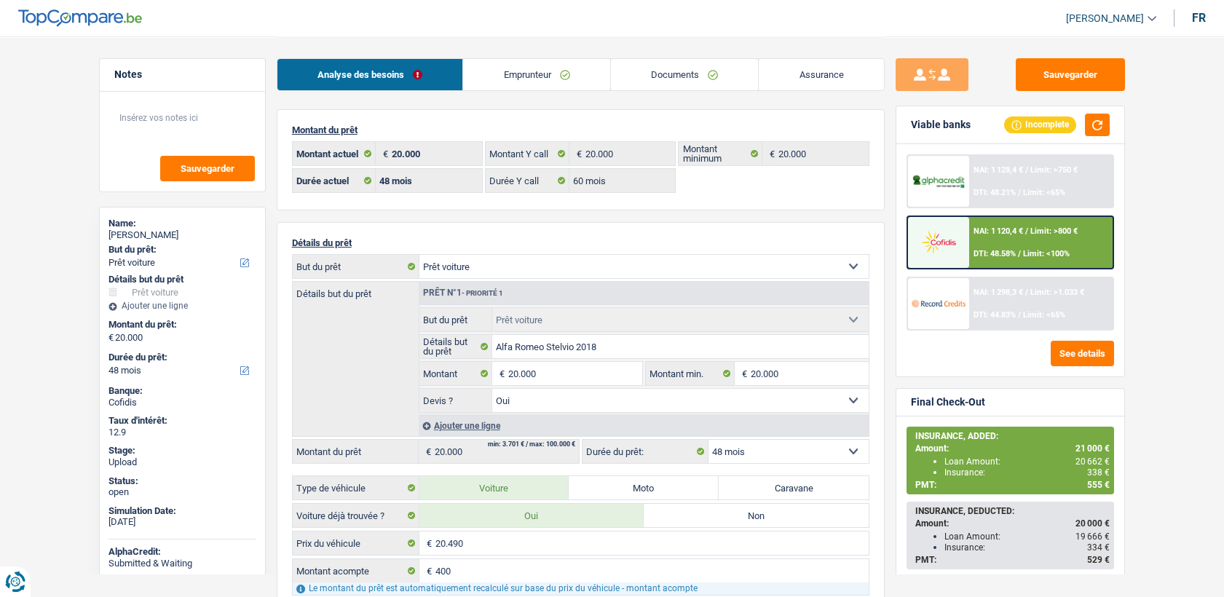
click at [963, 230] on img at bounding box center [939, 242] width 54 height 27
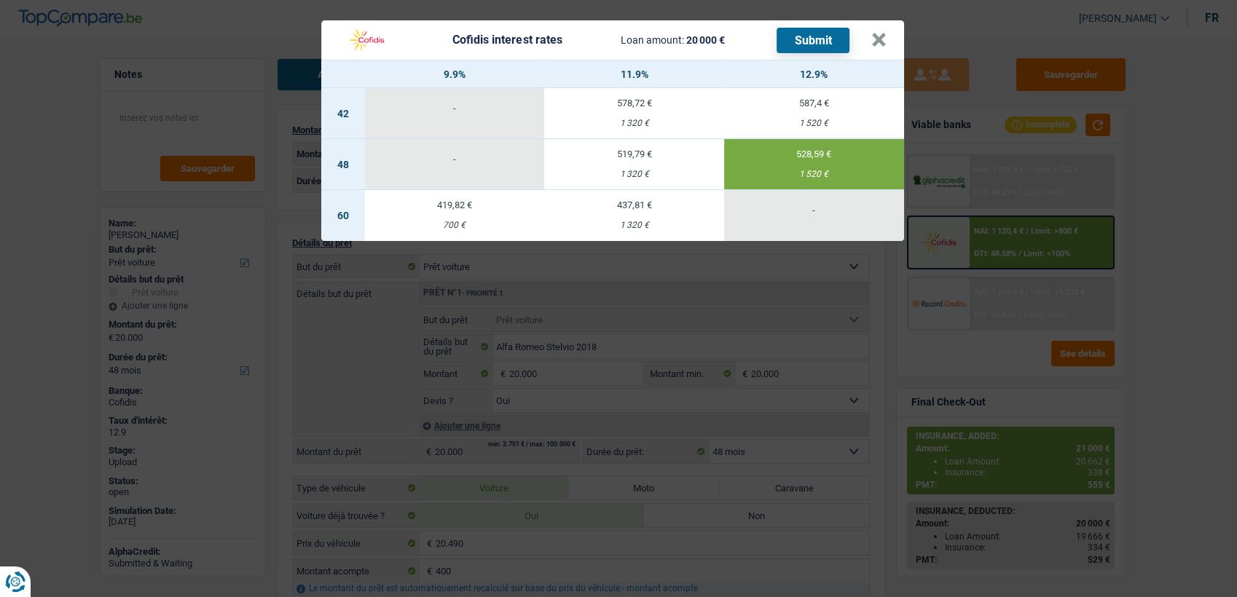
click at [509, 214] on td "419,82 € 700 €" at bounding box center [455, 215] width 180 height 51
select select "60"
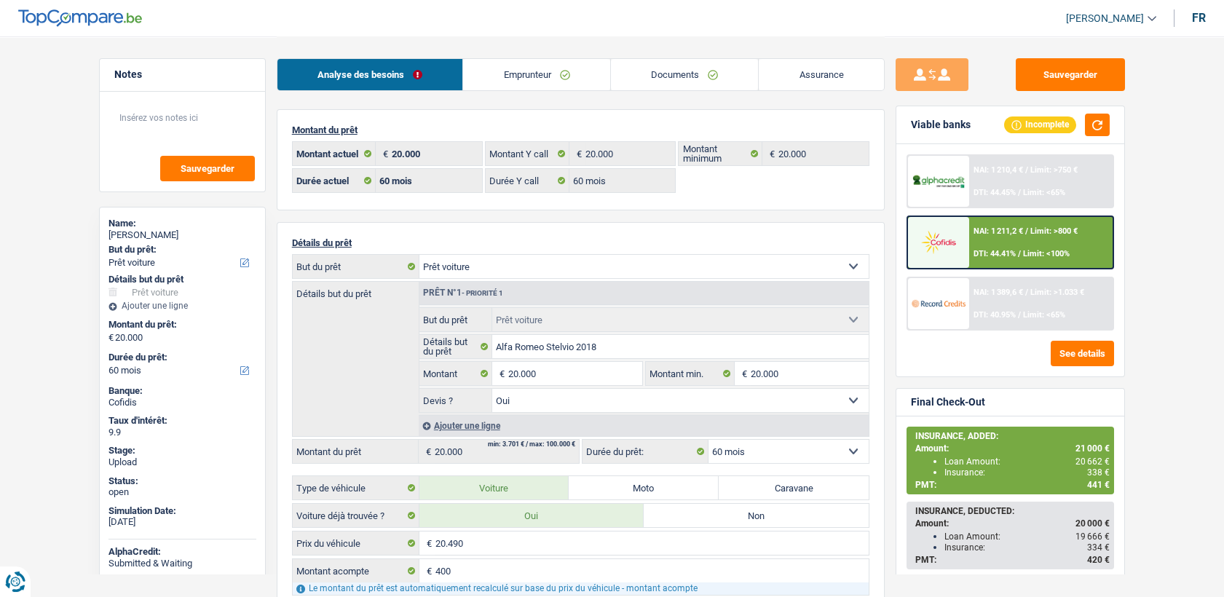
click at [1034, 233] on span "Limit: >800 €" at bounding box center [1053, 230] width 47 height 9
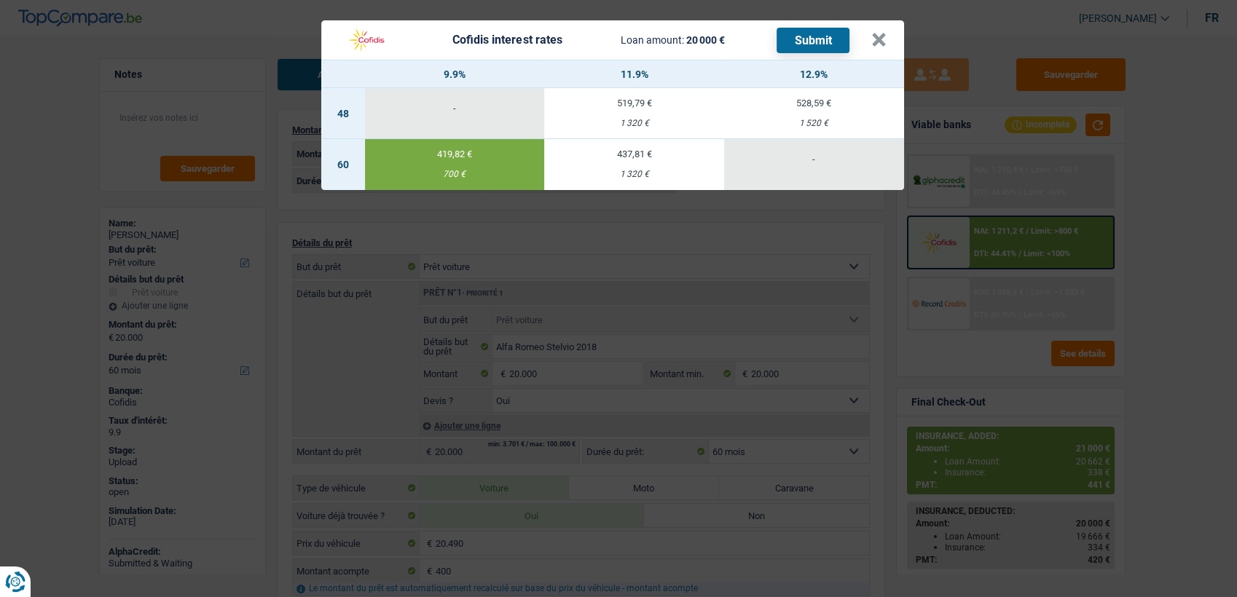
click at [810, 39] on button "Submit" at bounding box center [812, 40] width 73 height 25
click at [874, 40] on button "×" at bounding box center [878, 40] width 15 height 15
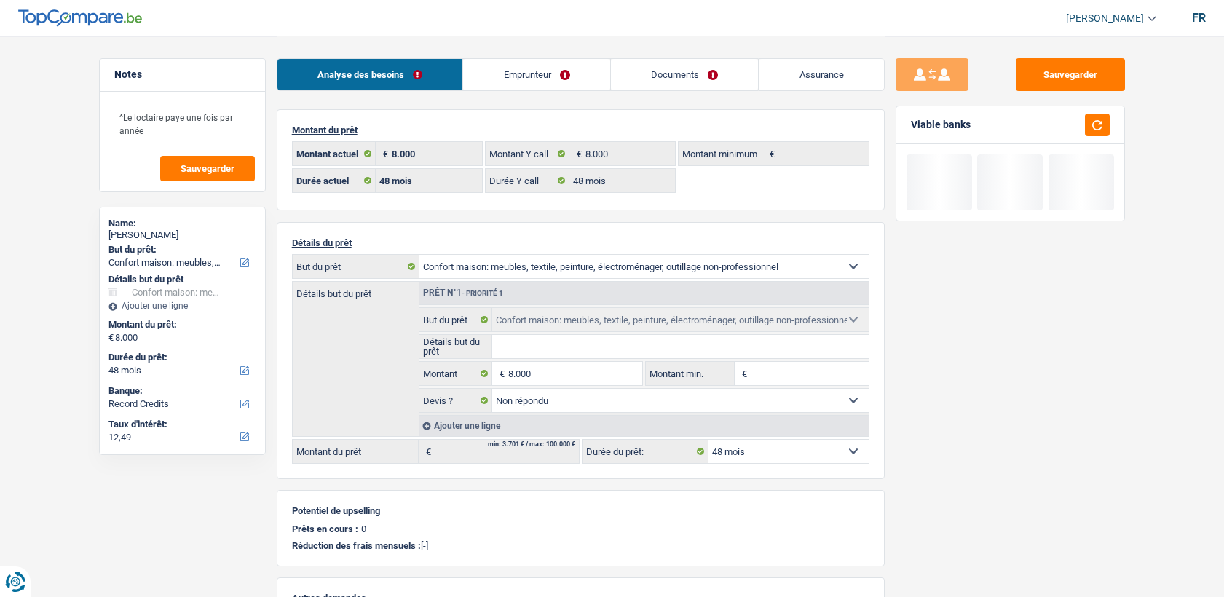
select select "household"
select select "48"
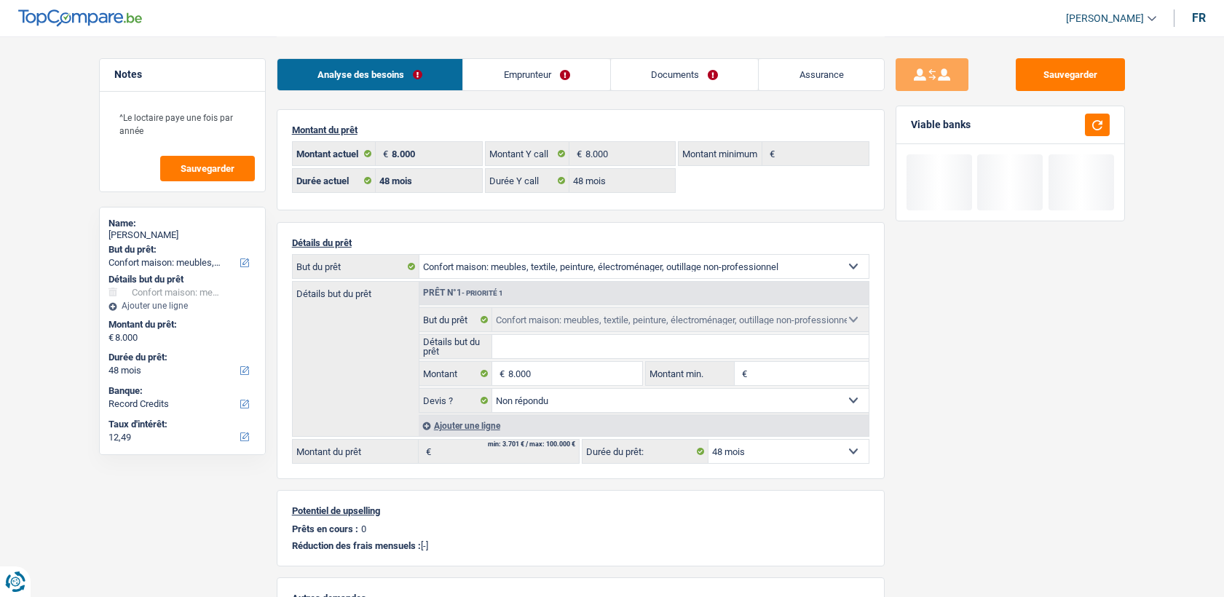
select select "household"
select select "not_answered"
select select "48"
drag, startPoint x: 0, startPoint y: 0, endPoint x: 530, endPoint y: 82, distance: 536.4
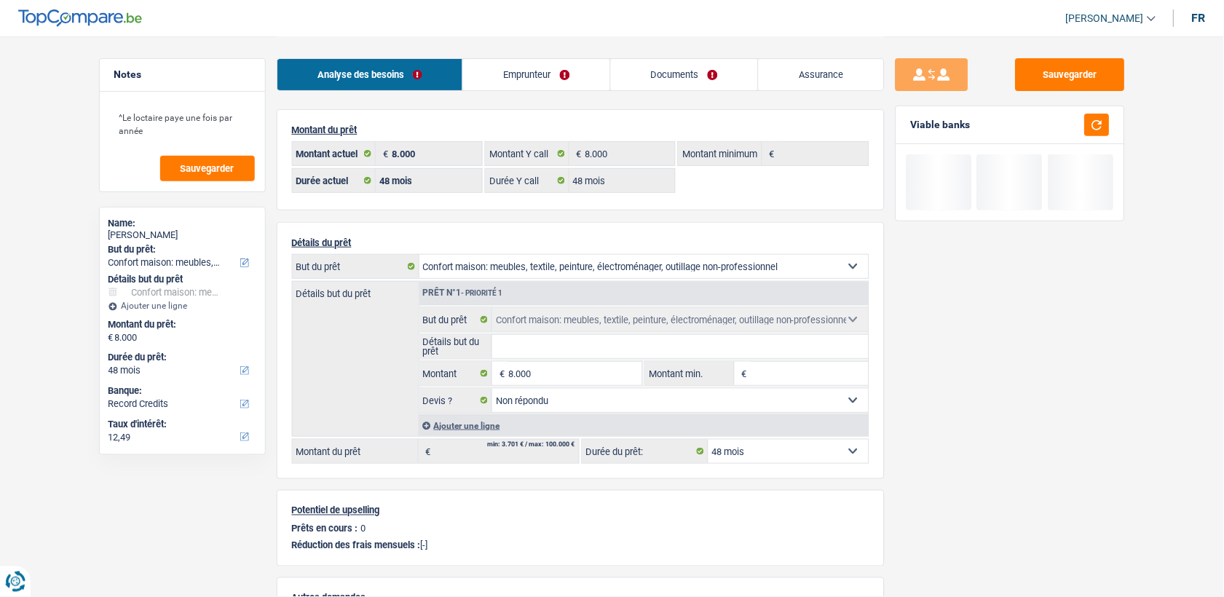
click at [530, 82] on link "Emprunteur" at bounding box center [536, 74] width 147 height 31
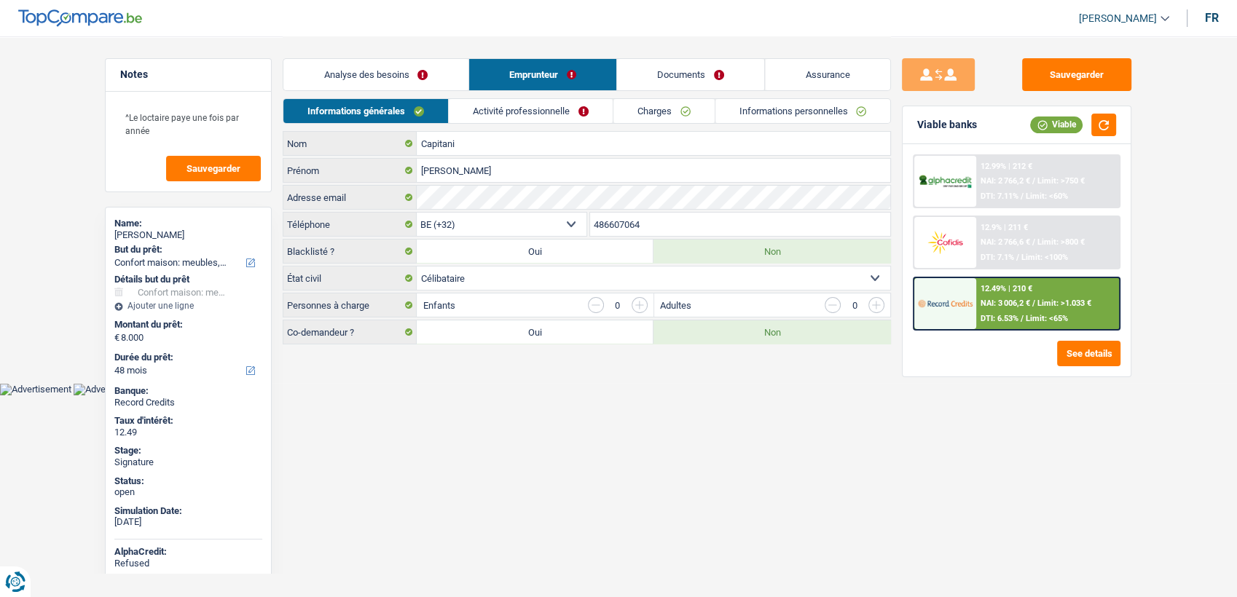
click at [677, 80] on link "Documents" at bounding box center [691, 74] width 148 height 31
